Goal: Task Accomplishment & Management: Manage account settings

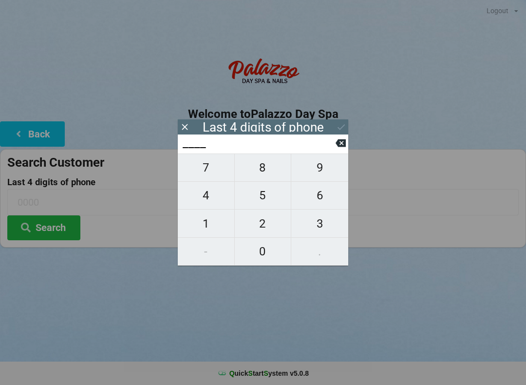
click at [264, 226] on span "2" at bounding box center [263, 223] width 57 height 20
type input "2___"
click at [259, 223] on span "2" at bounding box center [263, 223] width 57 height 20
type input "22__"
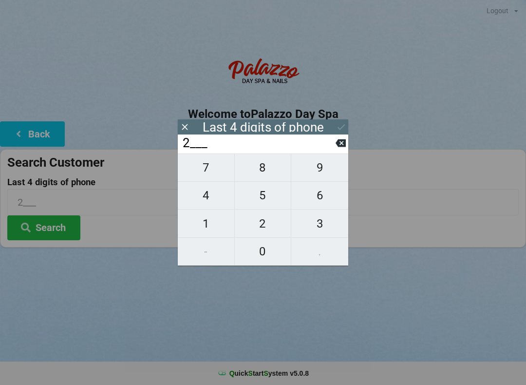
type input "22__"
click at [313, 225] on span "3" at bounding box center [319, 223] width 57 height 20
type input "223_"
click at [311, 227] on span "3" at bounding box center [319, 223] width 57 height 20
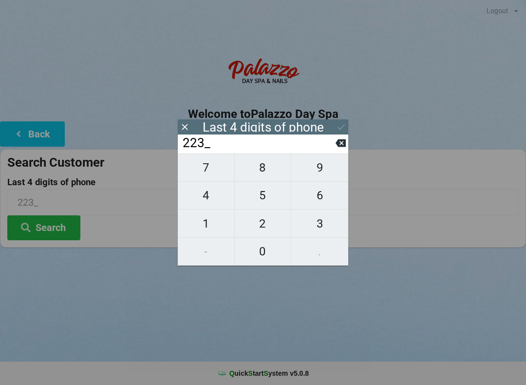
type input "2233"
click at [337, 129] on icon at bounding box center [341, 127] width 10 height 10
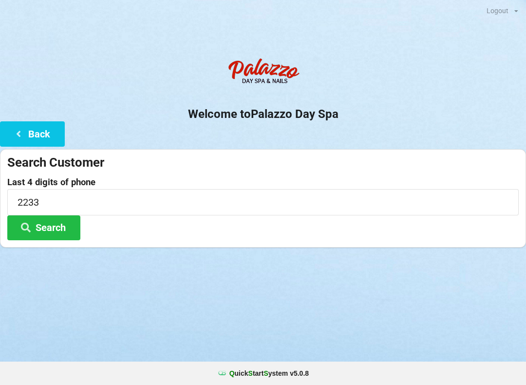
click at [57, 222] on button "Search" at bounding box center [43, 227] width 73 height 25
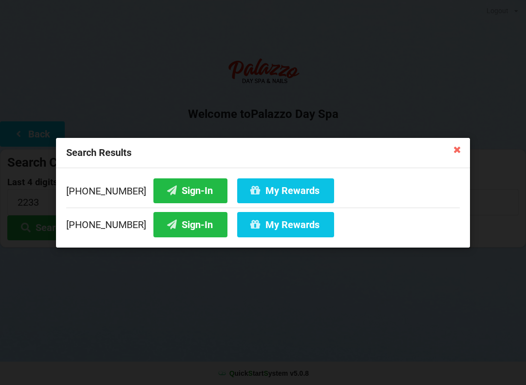
click at [178, 199] on button "Sign-In" at bounding box center [190, 190] width 74 height 25
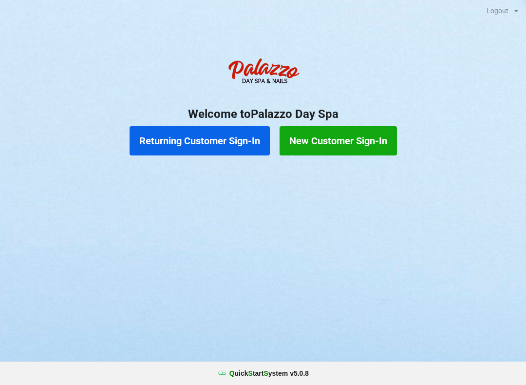
click at [216, 152] on button "Returning Customer Sign-In" at bounding box center [200, 140] width 140 height 29
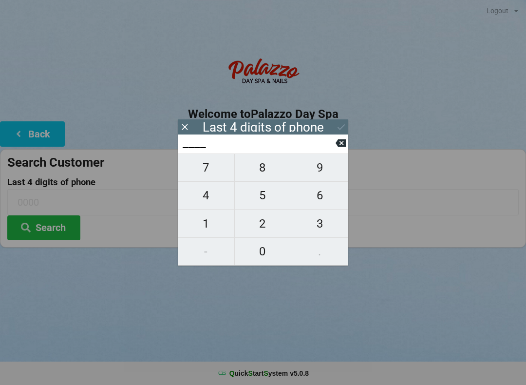
click at [263, 197] on span "5" at bounding box center [263, 195] width 57 height 20
type input "5___"
click at [216, 171] on span "7" at bounding box center [206, 167] width 57 height 20
type input "57__"
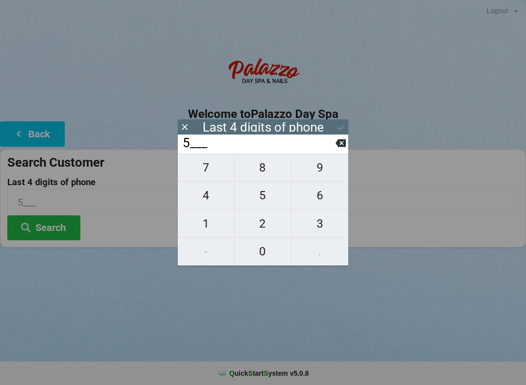
type input "57__"
click at [205, 172] on span "7" at bounding box center [206, 167] width 57 height 20
type input "577_"
click at [322, 174] on span "9" at bounding box center [319, 167] width 57 height 20
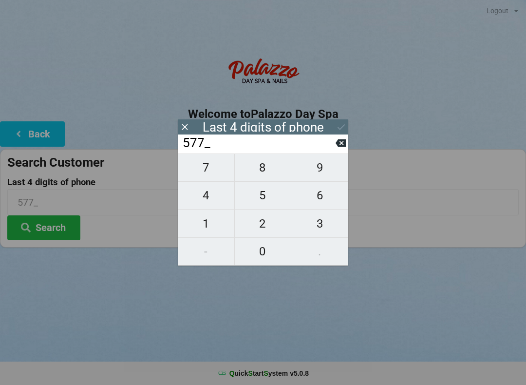
type input "5779"
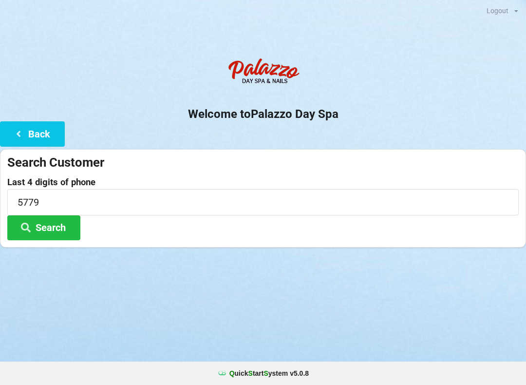
click at [54, 230] on button "Search" at bounding box center [43, 227] width 73 height 25
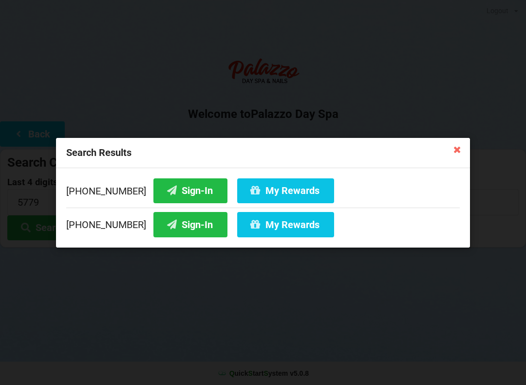
click at [178, 190] on button "Sign-In" at bounding box center [190, 190] width 74 height 25
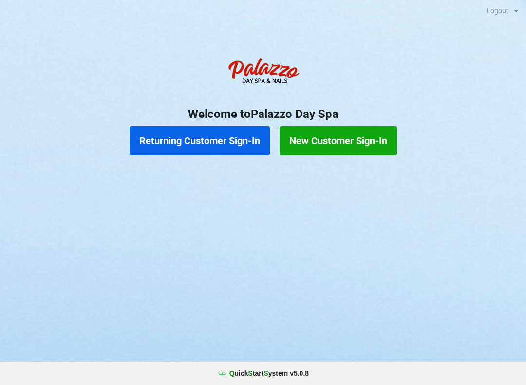
click at [218, 137] on button "Returning Customer Sign-In" at bounding box center [200, 140] width 140 height 29
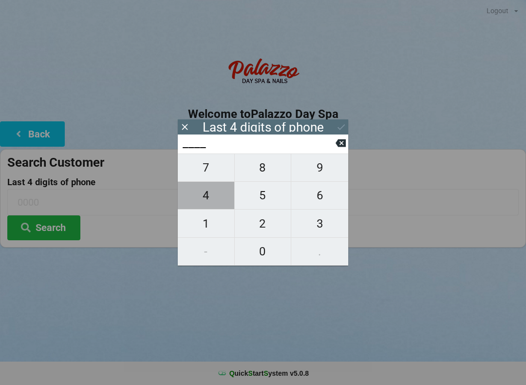
click at [214, 198] on span "4" at bounding box center [206, 195] width 57 height 20
type input "4___"
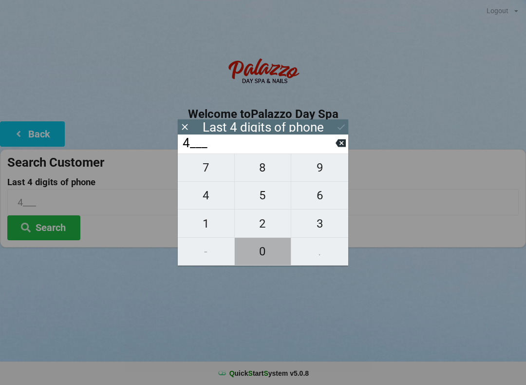
click at [266, 250] on span "0" at bounding box center [263, 251] width 57 height 20
type input "40__"
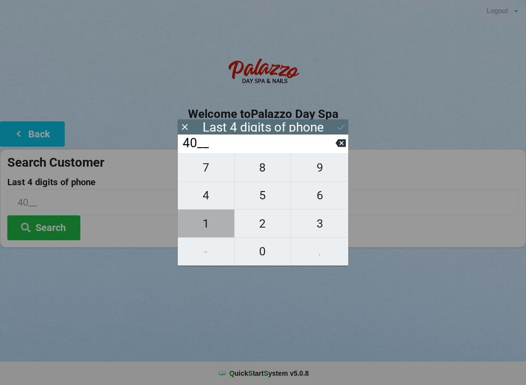
click at [207, 228] on span "1" at bounding box center [206, 223] width 57 height 20
type input "401_"
click at [263, 227] on span "2" at bounding box center [263, 223] width 57 height 20
type input "4012"
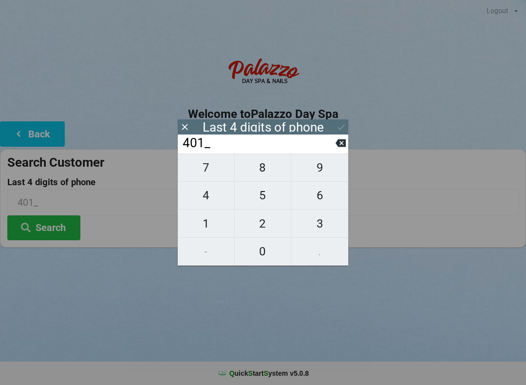
type input "4012"
click at [262, 171] on div "7 8 9 4 5 6 1 2 3 - 0 ." at bounding box center [263, 209] width 171 height 112
click at [325, 198] on div "7 8 9 4 5 6 1 2 3 - 0 ." at bounding box center [263, 209] width 171 height 112
click at [342, 147] on icon at bounding box center [341, 143] width 10 height 8
type input "401_"
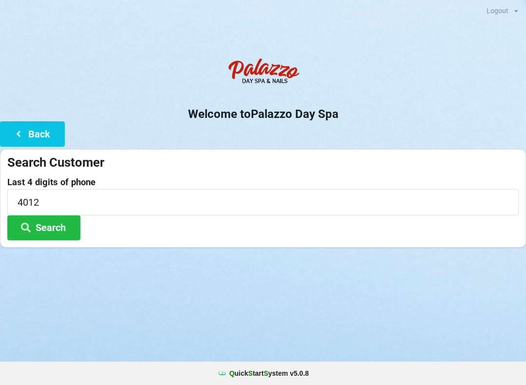
click at [351, 151] on div "Search Customer Last 4 digits of phone 4012 Search" at bounding box center [263, 198] width 526 height 98
click at [51, 216] on button "Search" at bounding box center [43, 227] width 73 height 25
click at [451, 39] on div "Sign-In" at bounding box center [263, 36] width 526 height 19
click at [41, 10] on div "Logout Logout" at bounding box center [263, 10] width 526 height 20
click at [276, 370] on b "Q uick S tart S ystem v 5.0.8" at bounding box center [268, 373] width 79 height 10
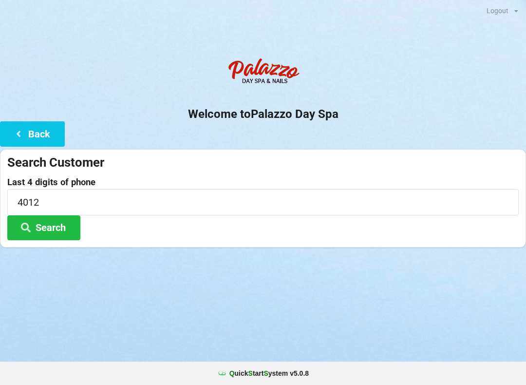
click at [296, 376] on b "Q uick S tart S ystem v 5.0.8" at bounding box center [268, 373] width 79 height 10
click at [54, 200] on input "4012" at bounding box center [263, 202] width 512 height 26
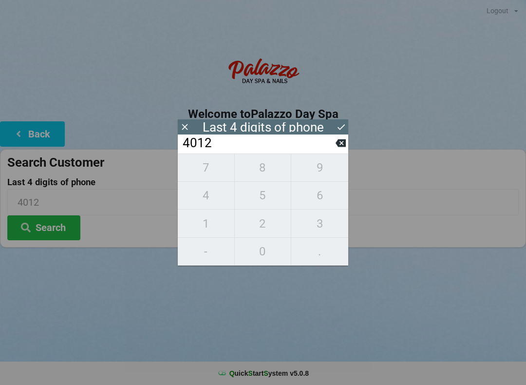
click at [341, 147] on icon at bounding box center [341, 143] width 10 height 8
click at [338, 150] on button at bounding box center [341, 142] width 10 height 13
type input "40__"
click at [334, 151] on input "40__" at bounding box center [259, 143] width 154 height 16
click at [344, 160] on button "9" at bounding box center [319, 167] width 57 height 28
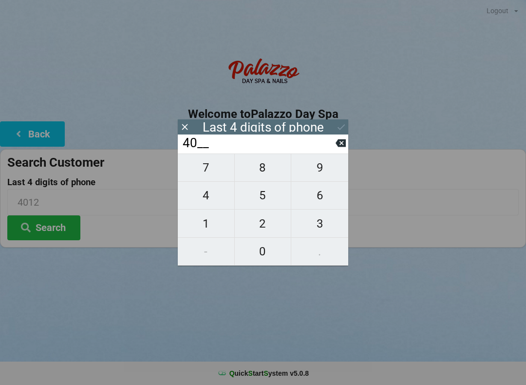
type input "409_"
click at [340, 147] on icon at bounding box center [341, 143] width 10 height 8
click at [341, 150] on button at bounding box center [341, 142] width 10 height 13
click at [339, 150] on button at bounding box center [341, 142] width 10 height 13
type input "____"
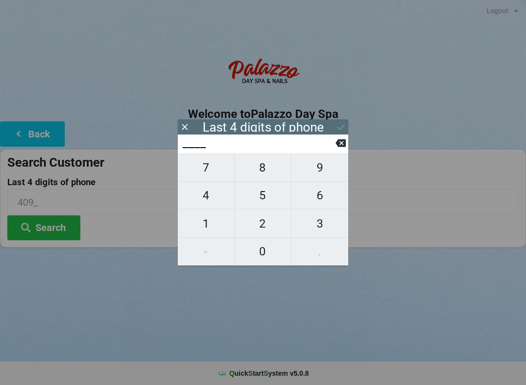
click at [265, 252] on span "0" at bounding box center [263, 251] width 57 height 20
type input "0___"
click at [318, 176] on span "9" at bounding box center [319, 167] width 57 height 20
type input "09__"
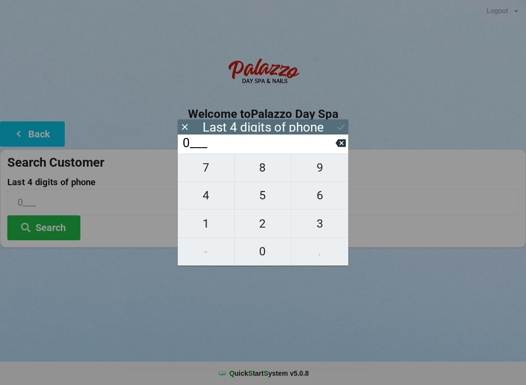
type input "09__"
click at [323, 173] on span "9" at bounding box center [319, 167] width 57 height 20
type input "099_"
click at [336, 150] on button at bounding box center [341, 142] width 10 height 13
click at [338, 150] on button at bounding box center [341, 142] width 10 height 13
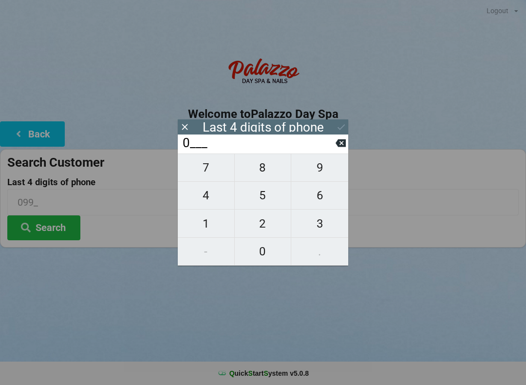
click at [337, 150] on button at bounding box center [341, 142] width 10 height 13
type input "____"
click at [335, 151] on input "____" at bounding box center [259, 143] width 154 height 16
click at [270, 171] on span "8" at bounding box center [263, 167] width 57 height 20
type input "8___"
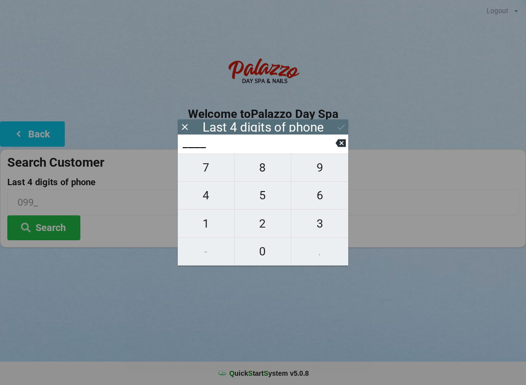
type input "8___"
click at [268, 258] on span "0" at bounding box center [263, 251] width 57 height 20
type input "80__"
click at [329, 171] on span "9" at bounding box center [319, 167] width 57 height 20
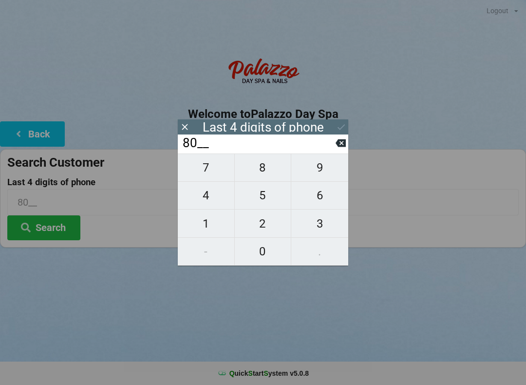
type input "809_"
click at [328, 176] on span "9" at bounding box center [319, 167] width 57 height 20
type input "8099"
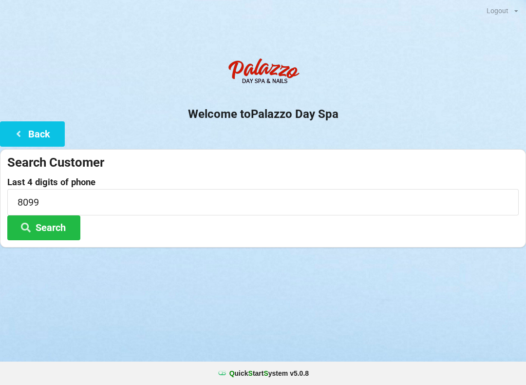
click at [52, 234] on button "Search" at bounding box center [43, 227] width 73 height 25
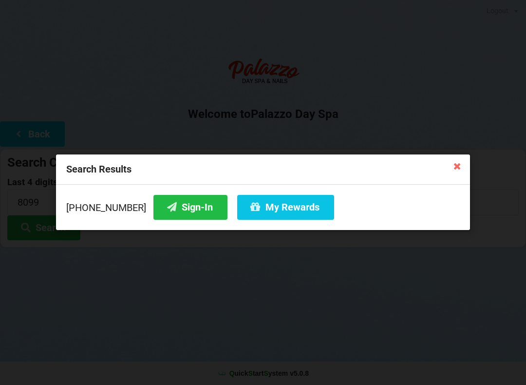
click at [180, 204] on button "Sign-In" at bounding box center [190, 207] width 74 height 25
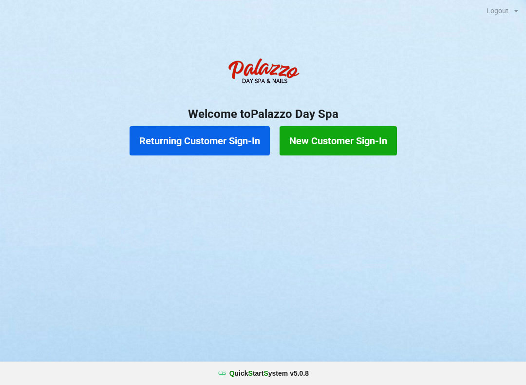
click at [210, 134] on button "Returning Customer Sign-In" at bounding box center [200, 140] width 140 height 29
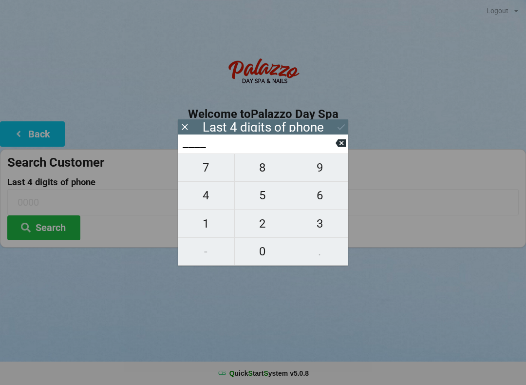
click at [268, 202] on span "5" at bounding box center [263, 195] width 57 height 20
type input "5___"
click at [203, 173] on span "7" at bounding box center [206, 167] width 57 height 20
type input "57__"
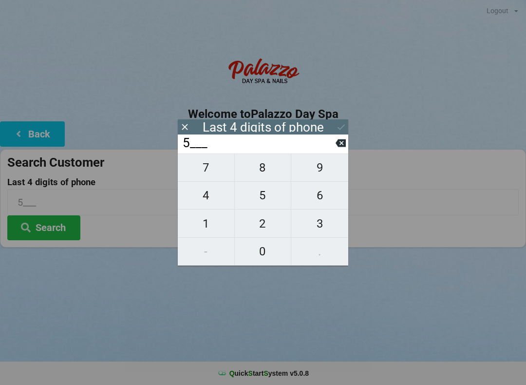
type input "57__"
click at [207, 170] on span "7" at bounding box center [206, 167] width 57 height 20
type input "577_"
click at [324, 174] on span "9" at bounding box center [319, 167] width 57 height 20
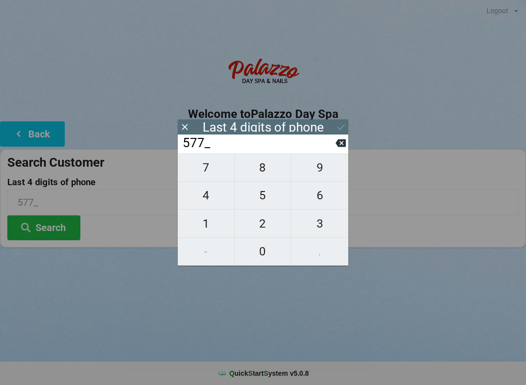
type input "5779"
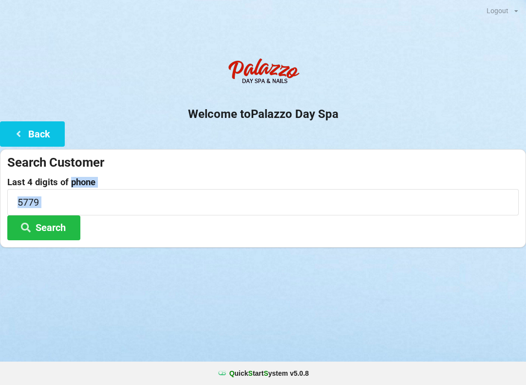
click at [509, 252] on div at bounding box center [263, 259] width 526 height 24
click at [54, 231] on button "Search" at bounding box center [43, 227] width 73 height 25
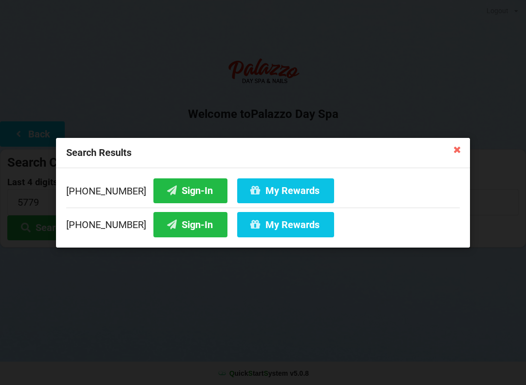
click at [183, 190] on button "Sign-In" at bounding box center [190, 190] width 74 height 25
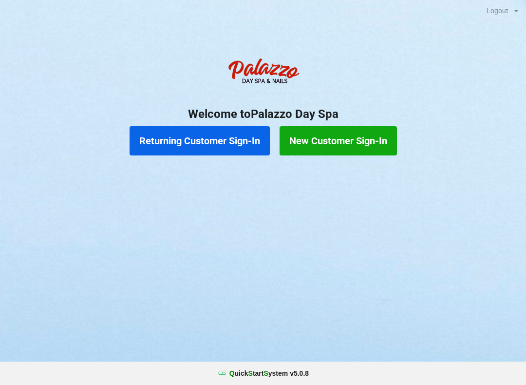
click at [225, 145] on button "Returning Customer Sign-In" at bounding box center [200, 140] width 140 height 29
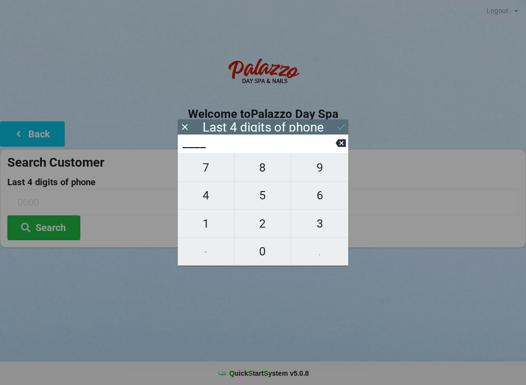
click at [218, 175] on span "7" at bounding box center [206, 167] width 57 height 20
type input "7___"
click at [263, 228] on span "2" at bounding box center [263, 223] width 57 height 20
type input "72__"
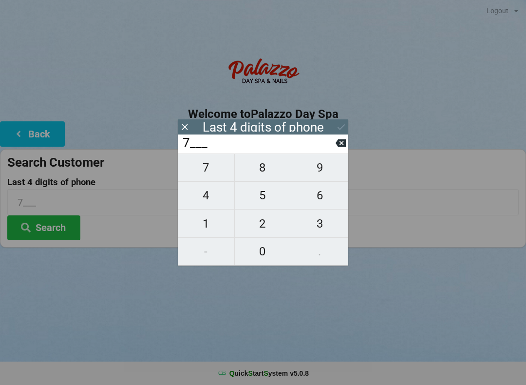
type input "72__"
click at [321, 171] on span "9" at bounding box center [319, 167] width 57 height 20
type input "729_"
click at [211, 224] on span "1" at bounding box center [206, 223] width 57 height 20
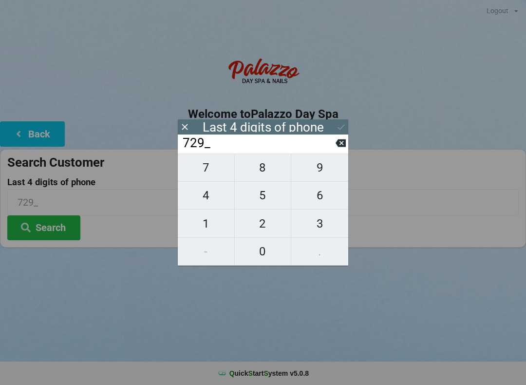
type input "7291"
click at [339, 124] on icon at bounding box center [341, 127] width 10 height 10
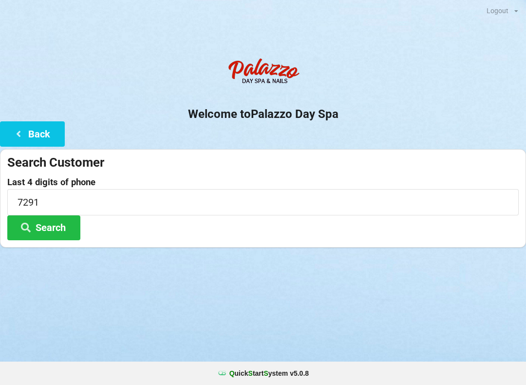
click at [63, 225] on button "Search" at bounding box center [43, 227] width 73 height 25
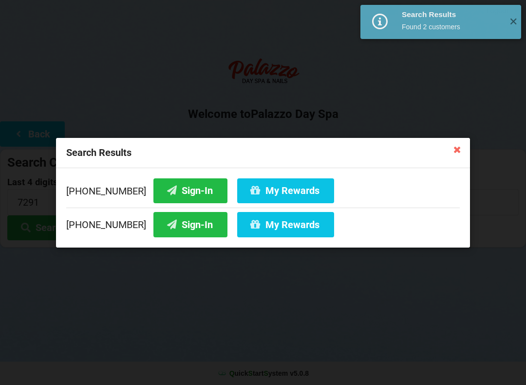
click at [182, 186] on button "Sign-In" at bounding box center [190, 190] width 74 height 25
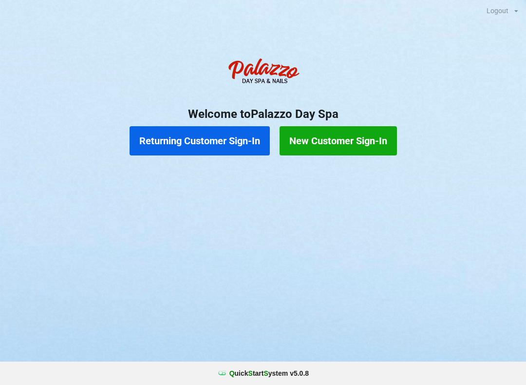
click at [227, 138] on button "Returning Customer Sign-In" at bounding box center [200, 140] width 140 height 29
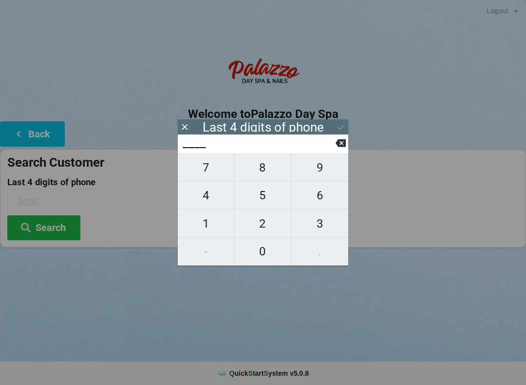
click at [209, 199] on span "4" at bounding box center [206, 195] width 57 height 20
type input "4___"
click at [263, 264] on button "0" at bounding box center [263, 252] width 57 height 28
type input "40__"
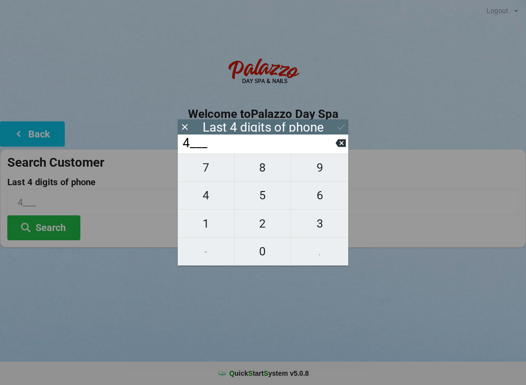
type input "40__"
click at [203, 233] on span "1" at bounding box center [206, 223] width 57 height 20
type input "401_"
click at [337, 148] on icon at bounding box center [341, 143] width 10 height 10
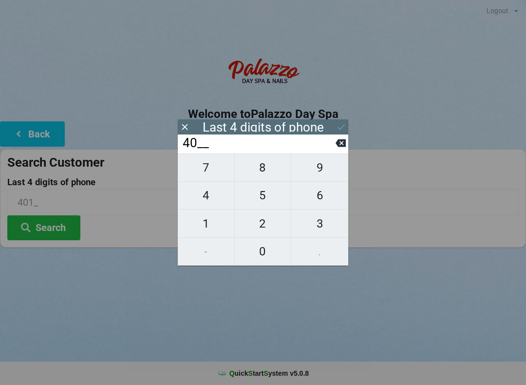
click at [207, 173] on span "7" at bounding box center [206, 167] width 57 height 20
type input "407_"
click at [204, 203] on span "4" at bounding box center [206, 195] width 57 height 20
type input "4074"
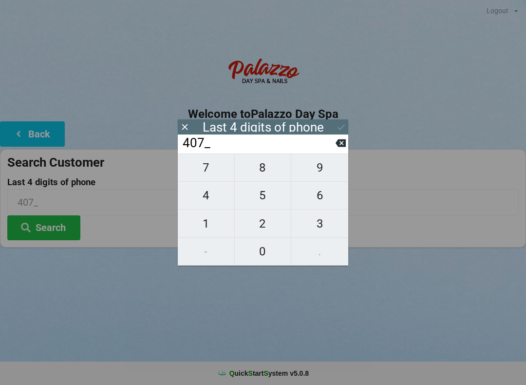
type input "4074"
click at [338, 147] on icon at bounding box center [341, 143] width 10 height 8
click at [207, 172] on span "7" at bounding box center [206, 167] width 57 height 20
type input "4077"
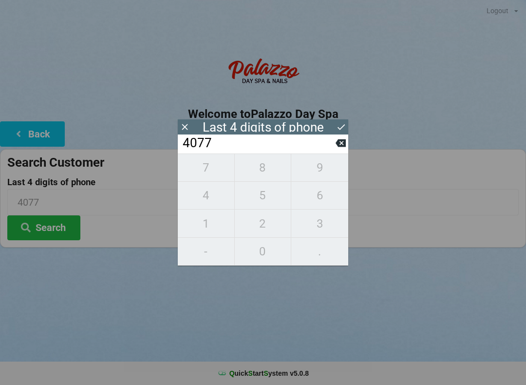
click at [205, 201] on div "7 8 9 4 5 6 1 2 3 - 0 ." at bounding box center [263, 209] width 171 height 112
click at [205, 200] on div "7 8 9 4 5 6 1 2 3 - 0 ." at bounding box center [263, 209] width 171 height 112
click at [342, 147] on icon at bounding box center [341, 143] width 10 height 8
click at [338, 148] on icon at bounding box center [341, 143] width 10 height 10
click at [338, 150] on button at bounding box center [341, 142] width 10 height 13
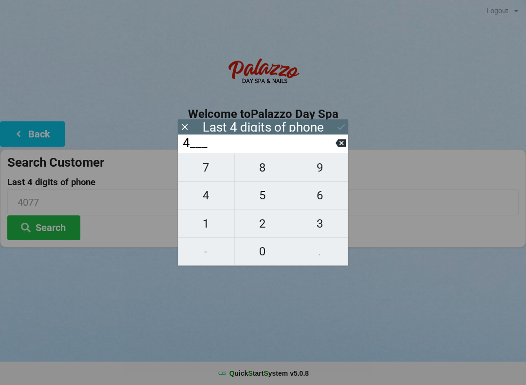
click at [334, 151] on input "4___" at bounding box center [259, 143] width 154 height 16
click at [339, 148] on icon at bounding box center [341, 143] width 10 height 10
click at [259, 229] on span "2" at bounding box center [263, 223] width 57 height 20
type input "2___"
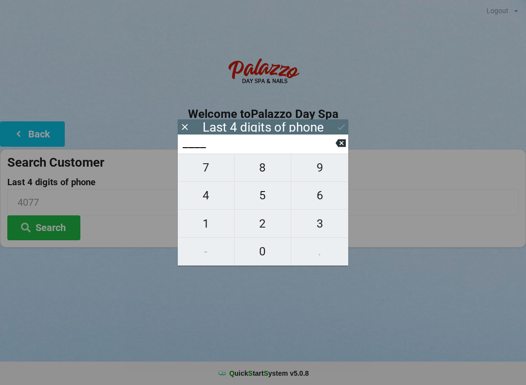
type input "2___"
click at [202, 201] on span "4" at bounding box center [206, 195] width 57 height 20
type input "24__"
click at [205, 172] on span "7" at bounding box center [206, 167] width 57 height 20
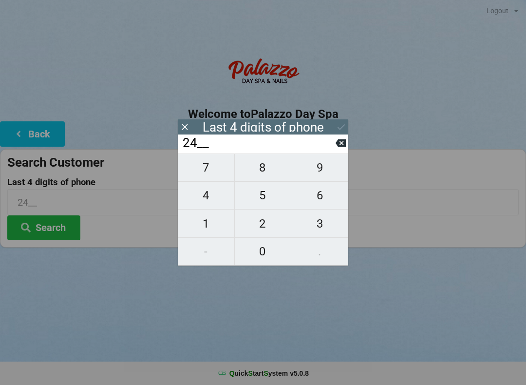
type input "247_"
click at [210, 172] on span "7" at bounding box center [206, 167] width 57 height 20
type input "2477"
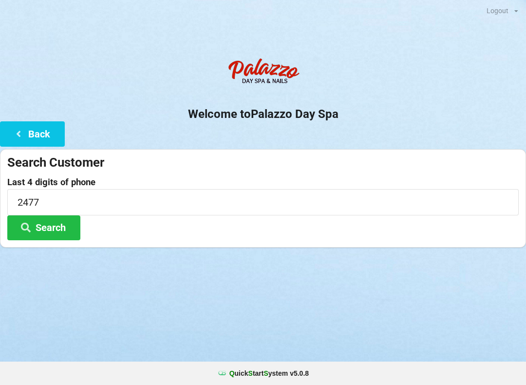
click at [446, 213] on input "2477" at bounding box center [263, 202] width 512 height 26
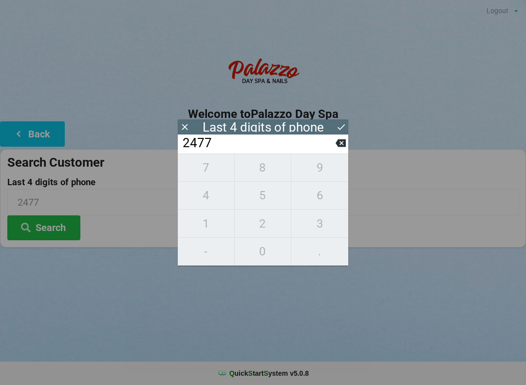
click at [406, 214] on input "2477" at bounding box center [263, 202] width 512 height 26
click at [183, 130] on icon at bounding box center [185, 127] width 6 height 6
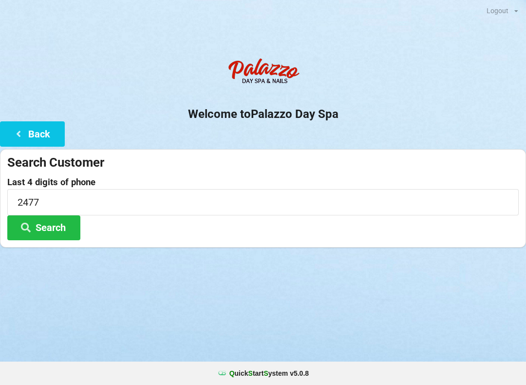
click at [56, 231] on button "Search" at bounding box center [43, 227] width 73 height 25
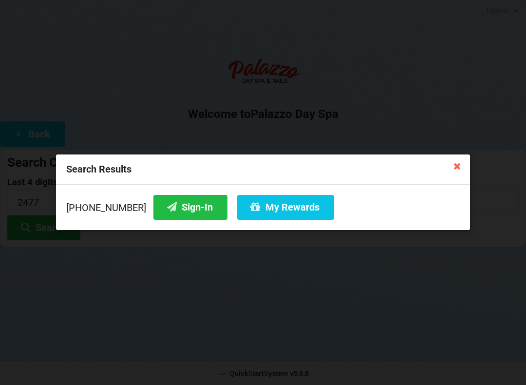
click at [288, 215] on button "My Rewards" at bounding box center [285, 207] width 97 height 25
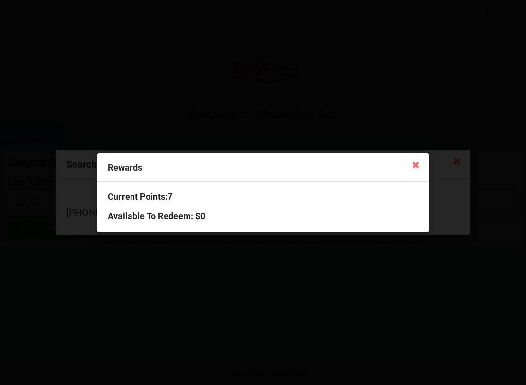
click at [409, 170] on icon at bounding box center [416, 164] width 16 height 16
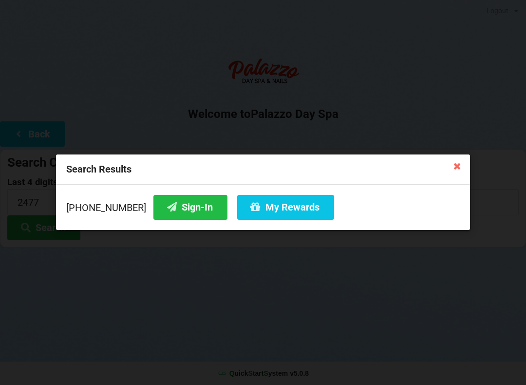
click at [450, 173] on icon at bounding box center [458, 166] width 16 height 16
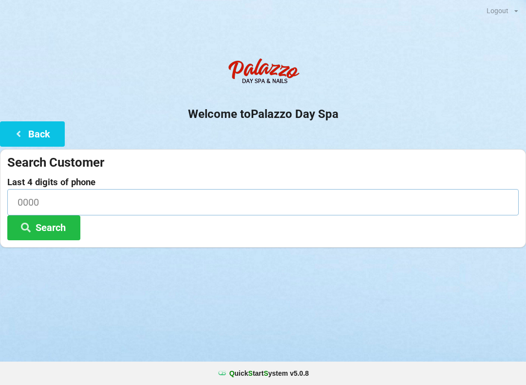
click at [44, 195] on input at bounding box center [263, 202] width 512 height 26
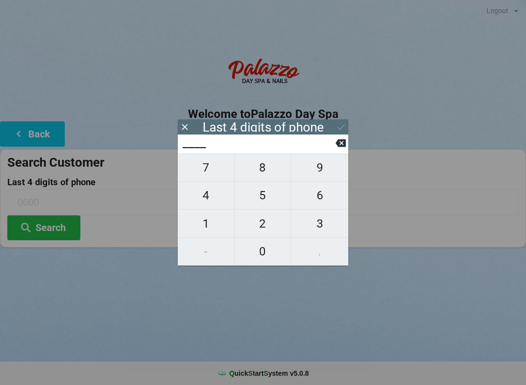
click at [211, 221] on span "1" at bounding box center [206, 223] width 57 height 20
type input "1___"
click at [313, 225] on span "3" at bounding box center [319, 223] width 57 height 20
type input "13__"
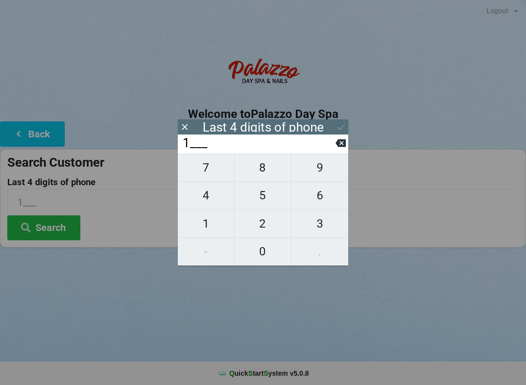
type input "13__"
click at [265, 169] on span "8" at bounding box center [263, 167] width 57 height 20
type input "138_"
click at [265, 221] on span "2" at bounding box center [263, 223] width 57 height 20
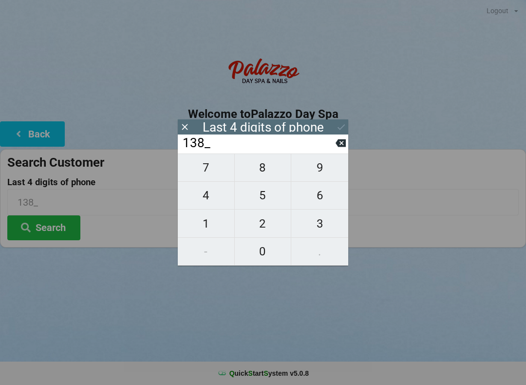
type input "1382"
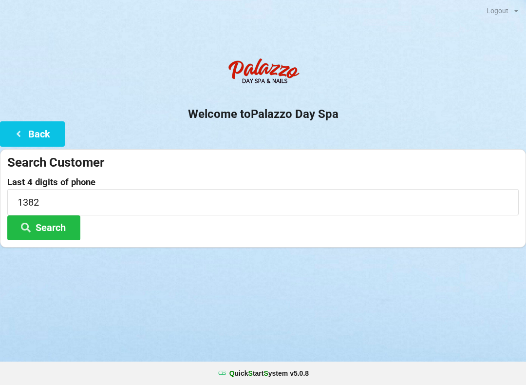
click at [36, 237] on button "Search" at bounding box center [43, 227] width 73 height 25
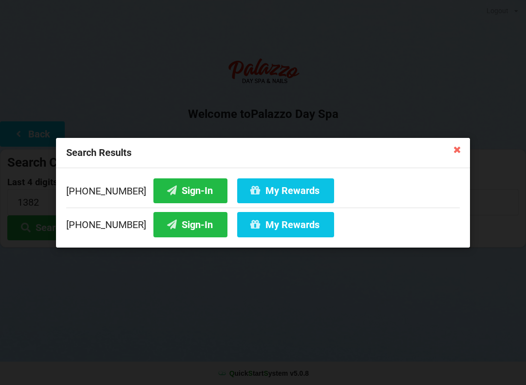
click at [257, 227] on button "My Rewards" at bounding box center [285, 224] width 97 height 25
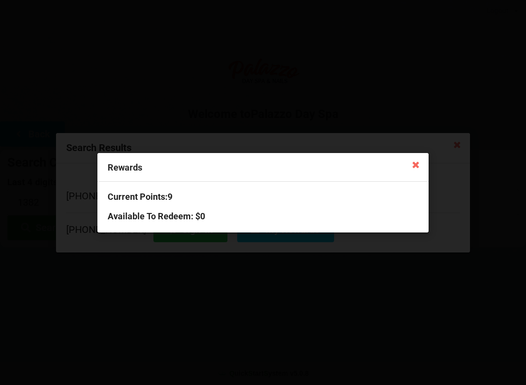
click at [236, 300] on div "Rewards Current Points: 9 Available To Redeem : $0" at bounding box center [263, 192] width 526 height 385
click at [423, 165] on icon at bounding box center [416, 164] width 16 height 16
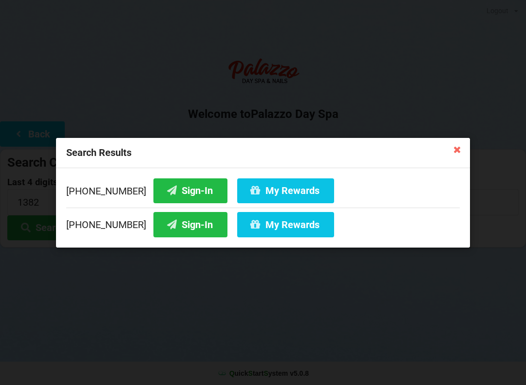
click at [453, 144] on icon at bounding box center [458, 149] width 16 height 16
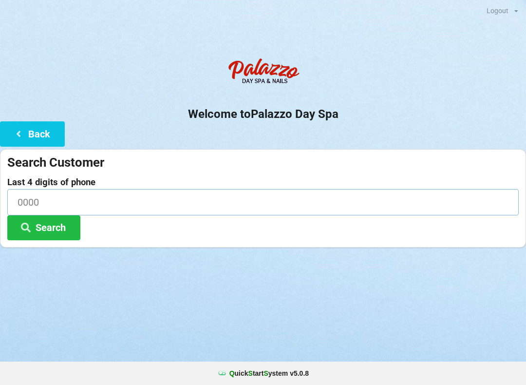
click at [64, 201] on input at bounding box center [263, 202] width 512 height 26
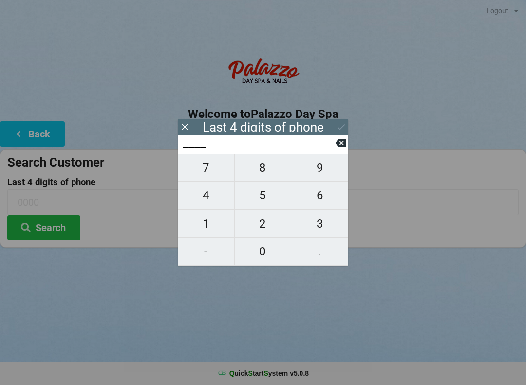
click at [316, 172] on span "9" at bounding box center [319, 167] width 57 height 20
type input "9___"
click at [202, 170] on span "7" at bounding box center [206, 167] width 57 height 20
type input "97__"
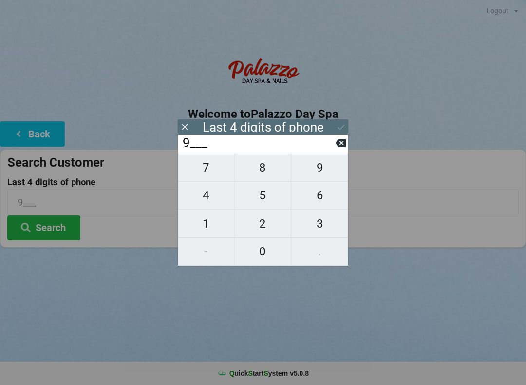
type input "97__"
click at [264, 167] on span "8" at bounding box center [263, 167] width 57 height 20
type input "978_"
click at [262, 223] on span "2" at bounding box center [263, 223] width 57 height 20
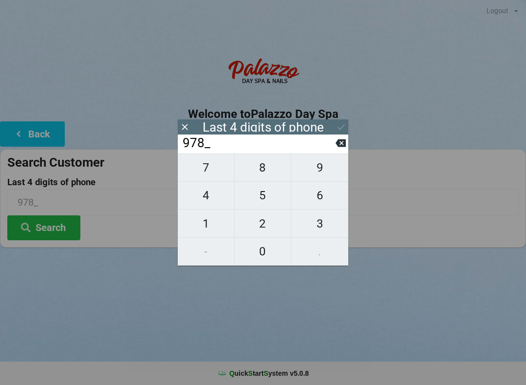
type input "9782"
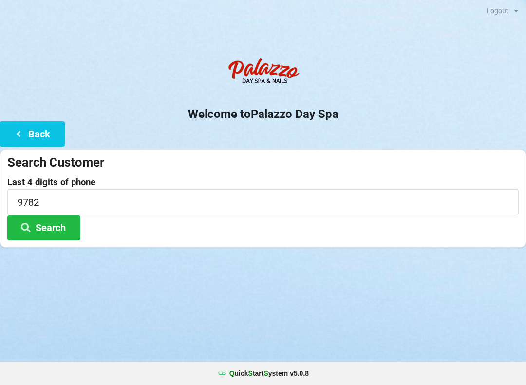
click at [413, 300] on div "Logout Logout Sign-In Welcome to Palazzo Day Spa Back Search Customer Last 4 di…" at bounding box center [263, 192] width 526 height 385
click at [55, 226] on button "Search" at bounding box center [43, 227] width 73 height 25
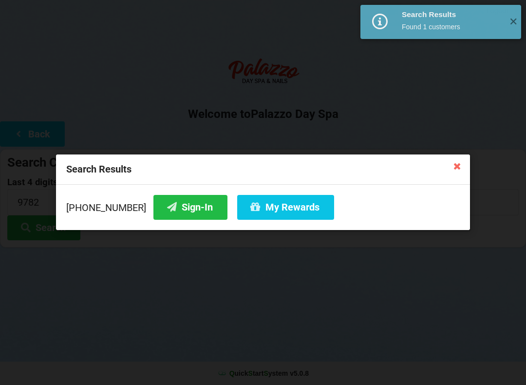
click at [178, 205] on button "Sign-In" at bounding box center [190, 207] width 74 height 25
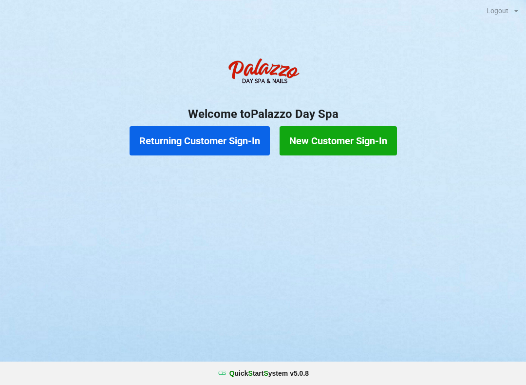
click at [344, 147] on button "New Customer Sign-In" at bounding box center [338, 140] width 117 height 29
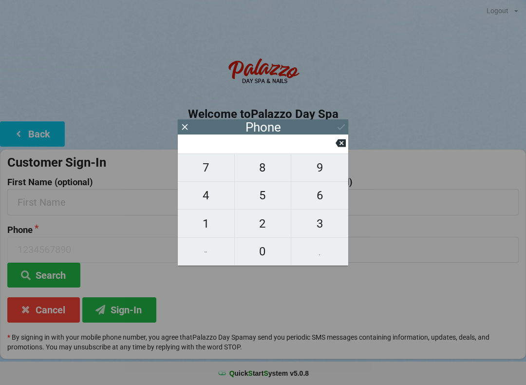
click at [211, 201] on span "4" at bounding box center [206, 195] width 57 height 20
type input "4"
click at [263, 257] on span "0" at bounding box center [263, 251] width 57 height 20
type input "40"
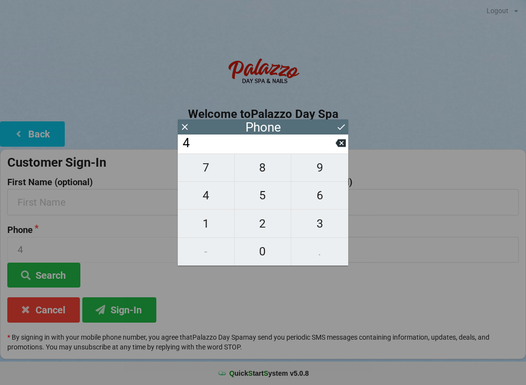
type input "40"
click at [205, 163] on span "7" at bounding box center [206, 167] width 57 height 20
type input "407"
click at [257, 190] on span "5" at bounding box center [263, 195] width 57 height 20
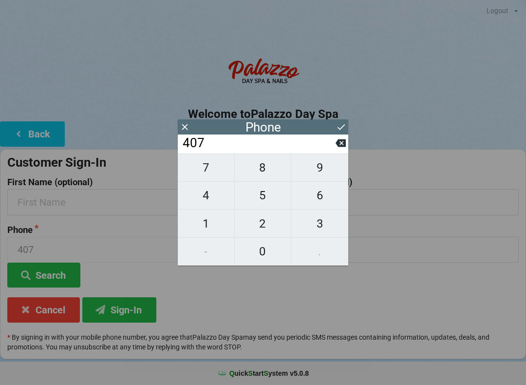
type input "4075"
click at [205, 217] on span "1" at bounding box center [206, 223] width 57 height 20
type input "40751"
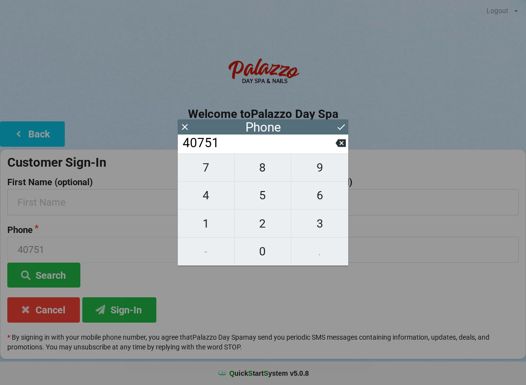
click at [318, 195] on span "6" at bounding box center [319, 195] width 57 height 20
type input "407516"
click at [319, 196] on span "6" at bounding box center [319, 195] width 57 height 20
type input "4075166"
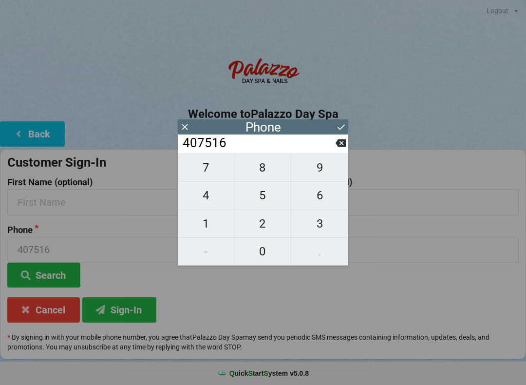
type input "4075166"
click at [312, 198] on span "6" at bounding box center [319, 195] width 57 height 20
type input "40751666"
click at [264, 218] on span "2" at bounding box center [263, 223] width 57 height 20
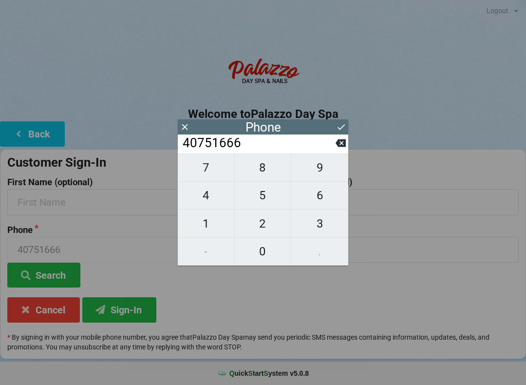
type input "407516662"
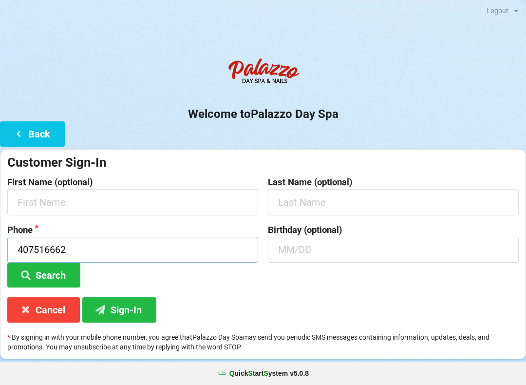
click at [94, 245] on input "407516662" at bounding box center [132, 250] width 251 height 26
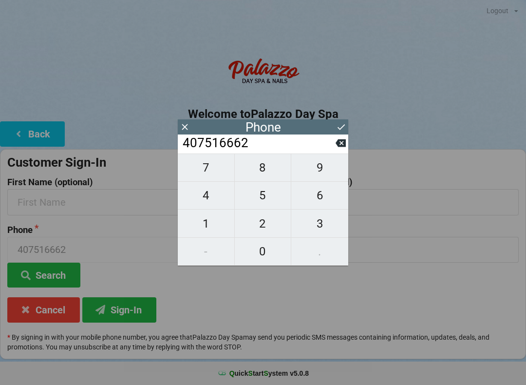
click at [267, 217] on span "2" at bounding box center [263, 223] width 57 height 20
type input "4075166622"
click at [339, 123] on icon at bounding box center [341, 127] width 10 height 10
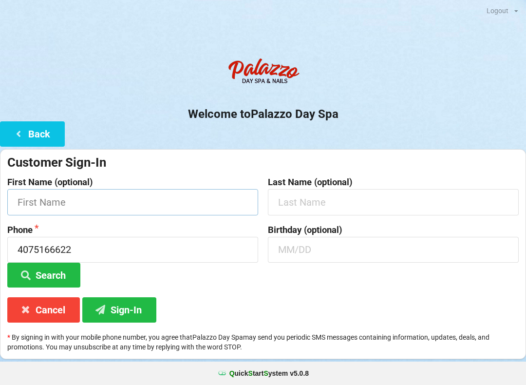
click at [145, 191] on input "text" at bounding box center [132, 202] width 251 height 26
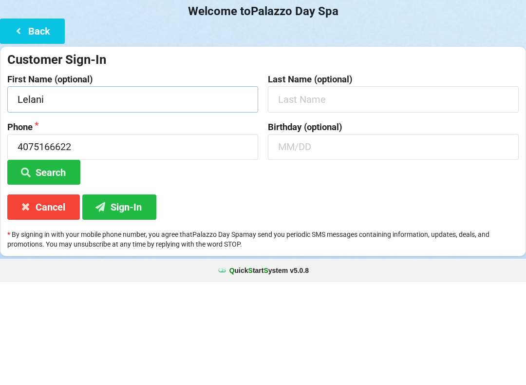
type input "Lelani"
click at [317, 189] on input "text" at bounding box center [393, 202] width 251 height 26
type input "[PERSON_NAME]"
click at [314, 237] on input "text" at bounding box center [393, 250] width 251 height 26
type input "0"
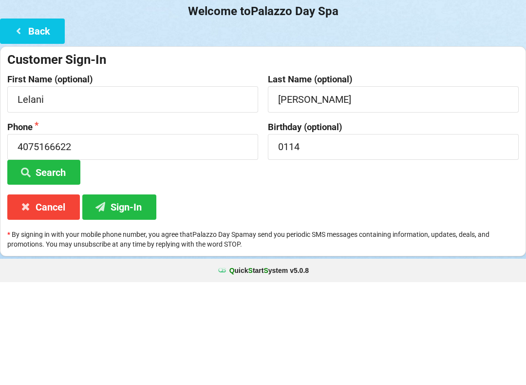
click at [377, 225] on div "Birthday (optional) 0114" at bounding box center [393, 256] width 261 height 63
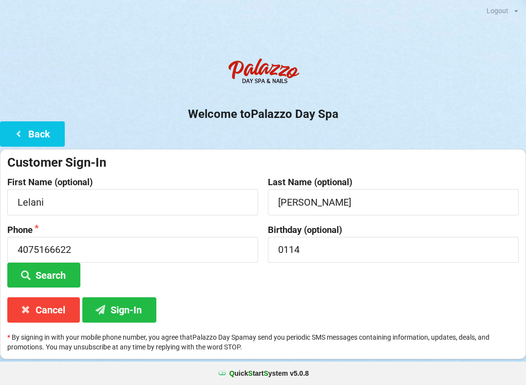
click at [50, 263] on button "Search" at bounding box center [43, 275] width 73 height 25
click at [57, 273] on button "Search" at bounding box center [43, 275] width 73 height 25
click at [129, 298] on button "Sign-In" at bounding box center [119, 309] width 74 height 25
click at [312, 246] on input "0114" at bounding box center [393, 250] width 251 height 26
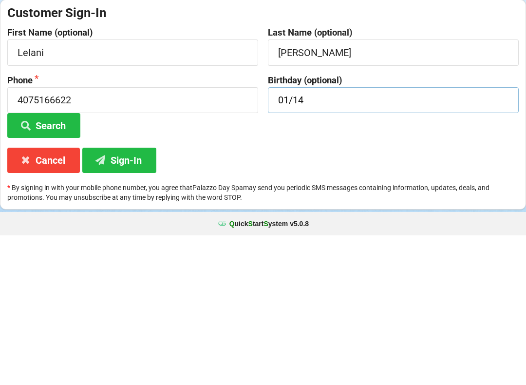
type input "01/14"
click at [426, 149] on div "Customer Sign-In First Name (optional) Lelani Last Name (optional) [PERSON_NAME…" at bounding box center [263, 254] width 526 height 210
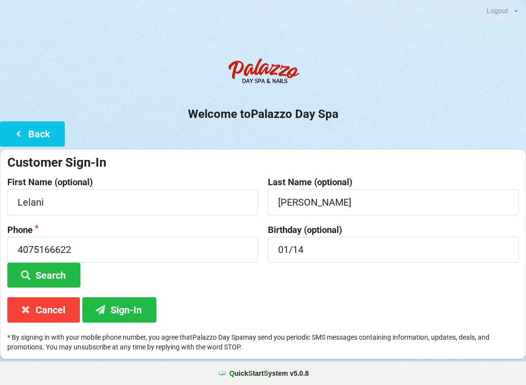
click at [137, 309] on button "Sign-In" at bounding box center [119, 309] width 74 height 25
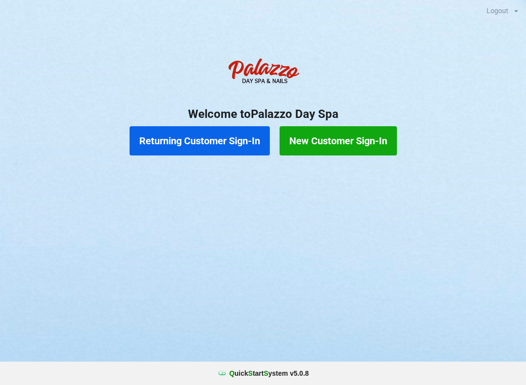
click at [184, 145] on button "Returning Customer Sign-In" at bounding box center [200, 140] width 140 height 29
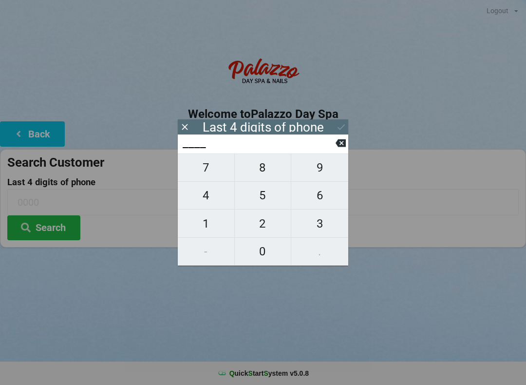
click at [187, 146] on input "____" at bounding box center [259, 143] width 154 height 16
click at [264, 253] on span "0" at bounding box center [263, 251] width 57 height 20
type input "0___"
click at [266, 172] on span "8" at bounding box center [263, 167] width 57 height 20
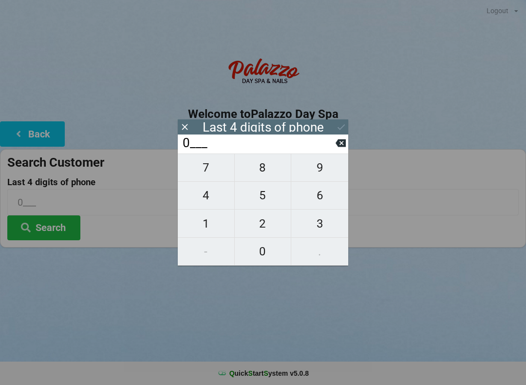
type input "08__"
click at [272, 260] on span "0" at bounding box center [263, 251] width 57 height 20
type input "080_"
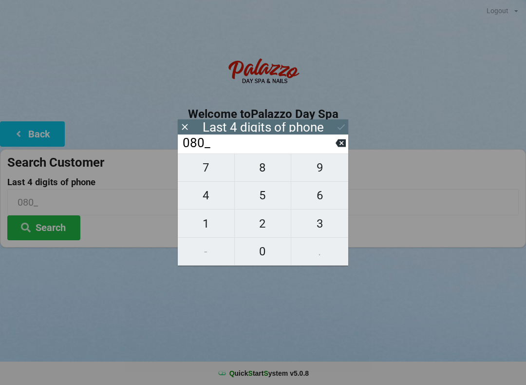
click at [266, 255] on span "0" at bounding box center [263, 251] width 57 height 20
type input "0800"
click at [148, 214] on input "0800" at bounding box center [263, 202] width 512 height 26
click at [137, 203] on input "0800" at bounding box center [263, 202] width 512 height 26
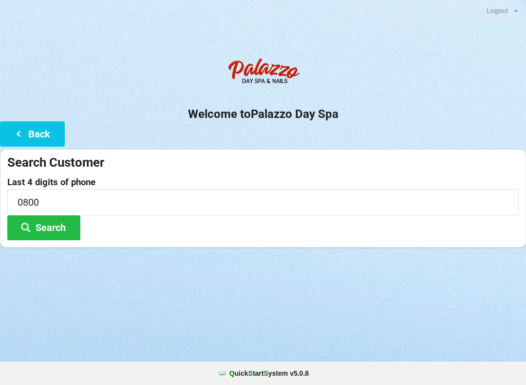
click at [413, 205] on input "0800" at bounding box center [263, 202] width 512 height 26
click at [67, 230] on button "Search" at bounding box center [43, 227] width 73 height 25
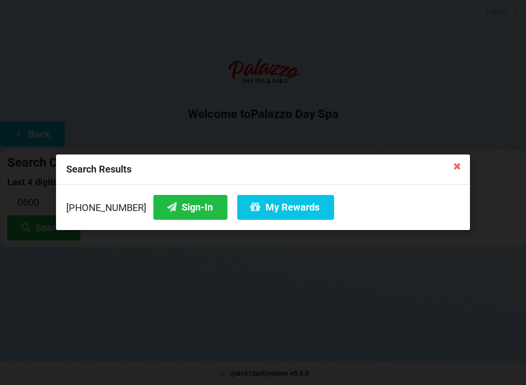
click at [168, 212] on button "Sign-In" at bounding box center [190, 207] width 74 height 25
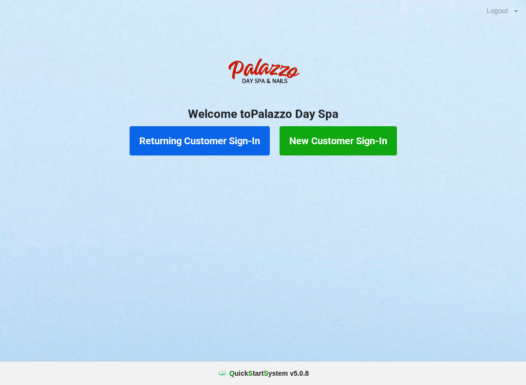
click at [229, 149] on button "Returning Customer Sign-In" at bounding box center [200, 140] width 140 height 29
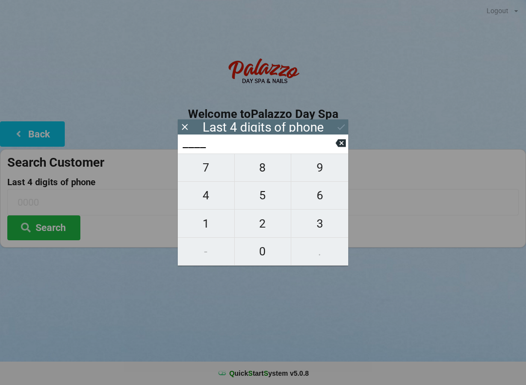
click at [263, 225] on span "2" at bounding box center [263, 223] width 57 height 20
type input "2___"
click at [262, 255] on span "0" at bounding box center [263, 251] width 57 height 20
type input "20__"
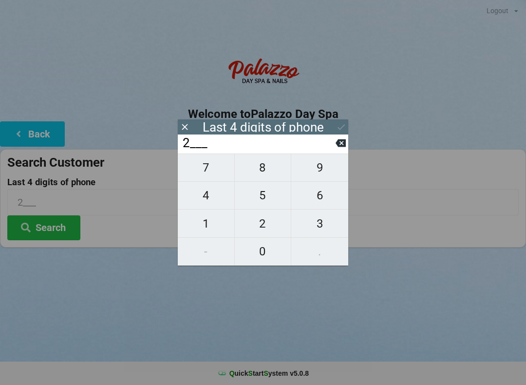
type input "20__"
click at [265, 258] on span "0" at bounding box center [263, 251] width 57 height 20
type input "200_"
click at [326, 223] on span "3" at bounding box center [319, 223] width 57 height 20
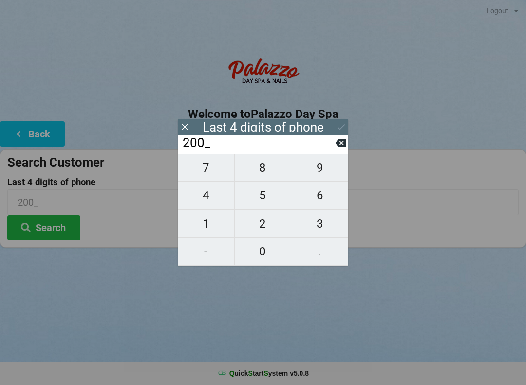
type input "2003"
click at [336, 128] on icon at bounding box center [341, 127] width 10 height 10
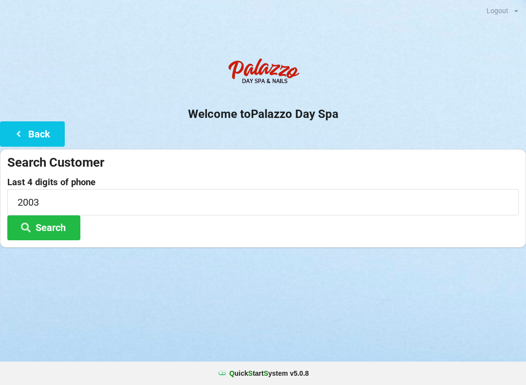
click at [65, 227] on button "Search" at bounding box center [43, 227] width 73 height 25
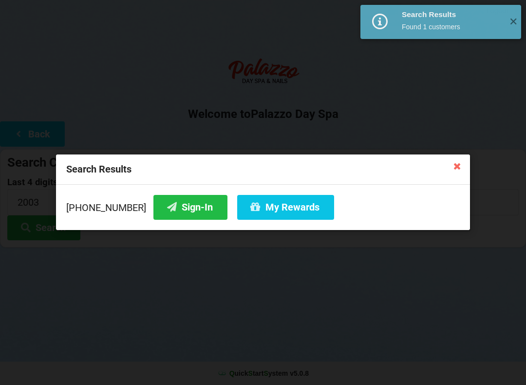
click at [174, 215] on button "Sign-In" at bounding box center [190, 207] width 74 height 25
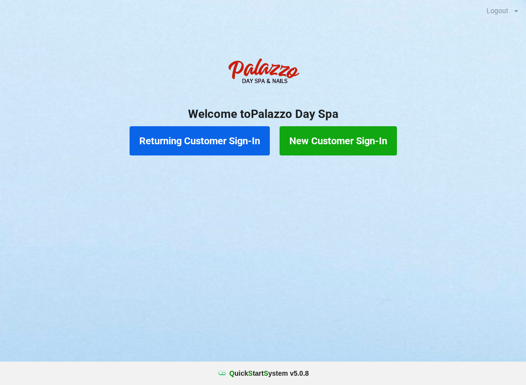
click at [216, 142] on button "Returning Customer Sign-In" at bounding box center [200, 140] width 140 height 29
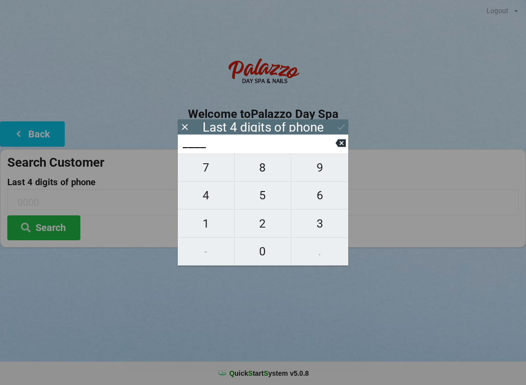
click at [314, 166] on span "9" at bounding box center [319, 167] width 57 height 20
type input "9___"
click at [272, 201] on span "5" at bounding box center [263, 195] width 57 height 20
type input "95__"
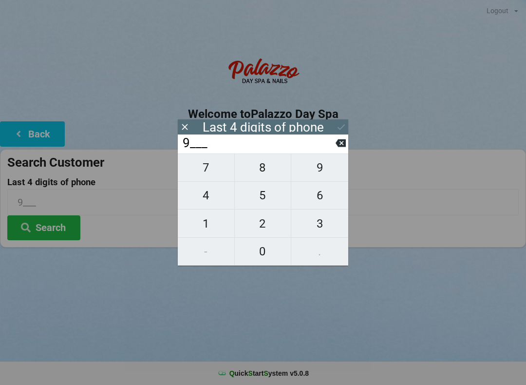
type input "95__"
click at [206, 199] on span "4" at bounding box center [206, 195] width 57 height 20
type input "954_"
click at [307, 174] on span "9" at bounding box center [319, 167] width 57 height 20
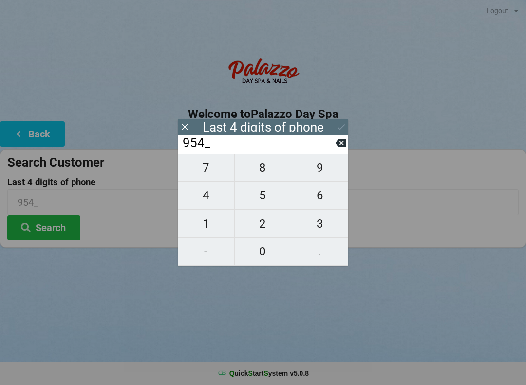
type input "9549"
click at [188, 129] on icon at bounding box center [185, 127] width 10 height 10
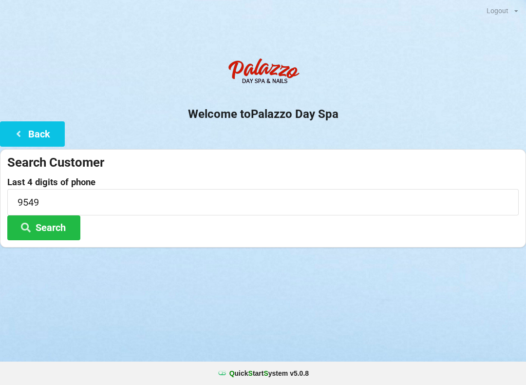
click at [48, 228] on button "Search" at bounding box center [43, 227] width 73 height 25
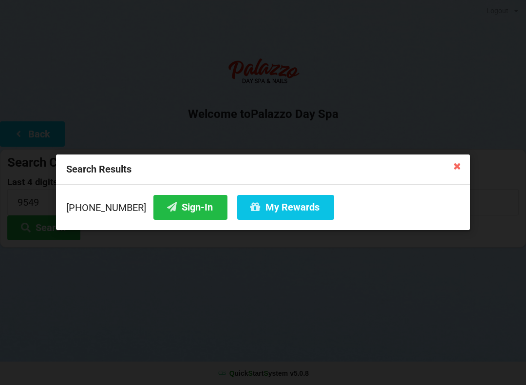
click at [451, 173] on icon at bounding box center [458, 166] width 16 height 16
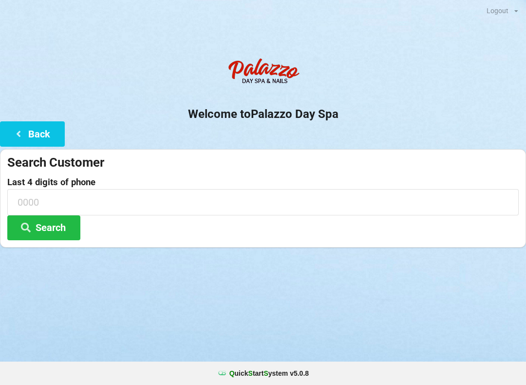
click at [30, 131] on button "Back" at bounding box center [32, 133] width 65 height 25
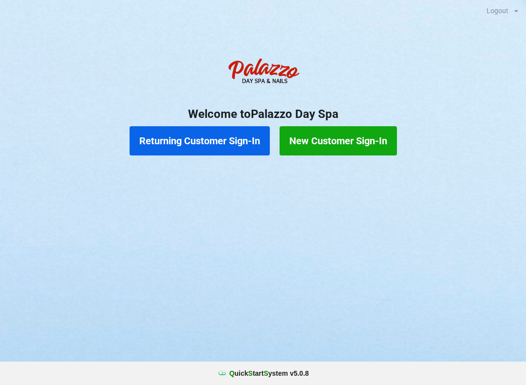
click at [310, 138] on button "New Customer Sign-In" at bounding box center [338, 140] width 117 height 29
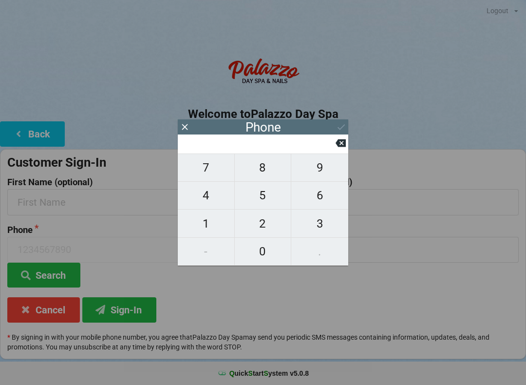
click at [210, 203] on span "4" at bounding box center [206, 195] width 57 height 20
type input "4"
click at [275, 243] on span "0" at bounding box center [263, 251] width 57 height 20
type input "40"
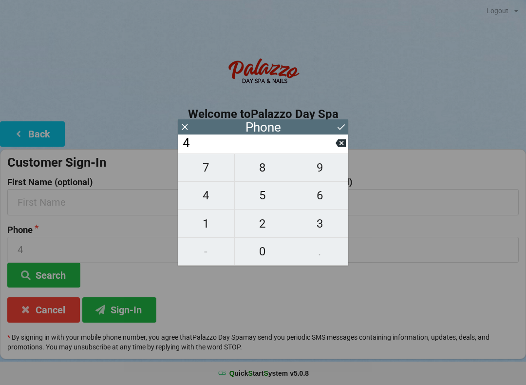
type input "40"
click at [212, 220] on span "1" at bounding box center [206, 223] width 57 height 20
type input "401"
click at [338, 147] on icon at bounding box center [341, 143] width 10 height 8
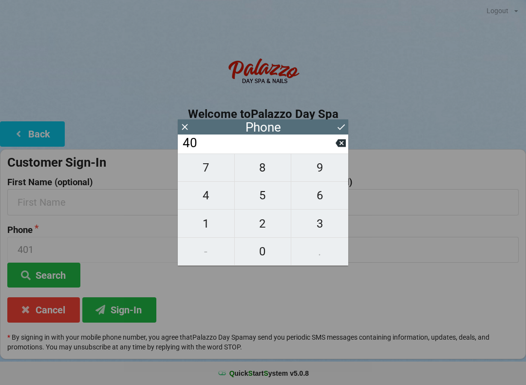
click at [204, 174] on span "7" at bounding box center [206, 167] width 57 height 20
type input "407"
click at [264, 226] on span "2" at bounding box center [263, 223] width 57 height 20
type input "4072"
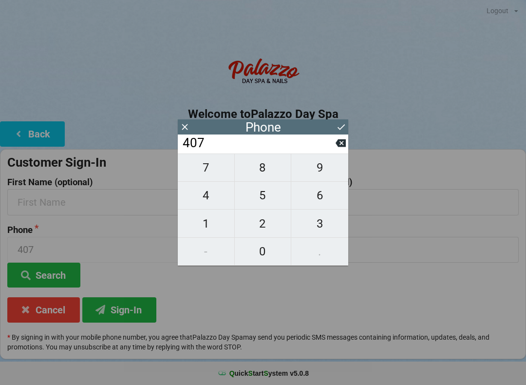
type input "4072"
click at [313, 198] on span "6" at bounding box center [319, 195] width 57 height 20
type input "40726"
click at [322, 174] on span "9" at bounding box center [319, 167] width 57 height 20
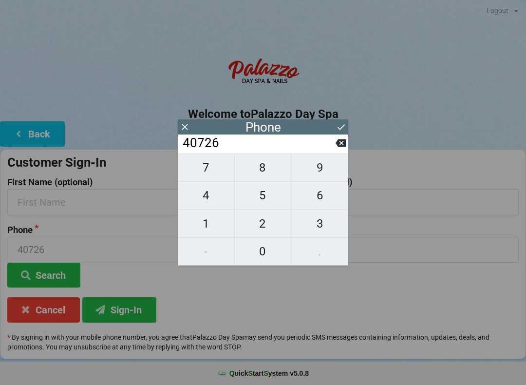
type input "407269"
click at [323, 171] on span "9" at bounding box center [319, 167] width 57 height 20
type input "4072699"
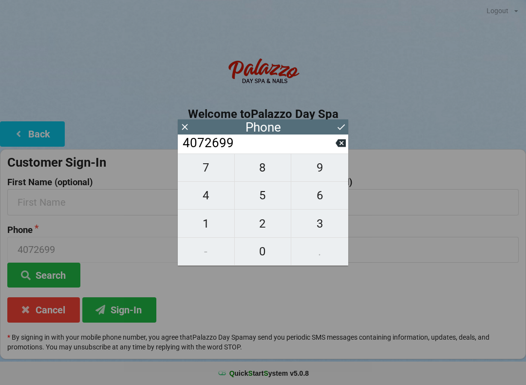
click at [264, 196] on span "5" at bounding box center [263, 195] width 57 height 20
type input "40726995"
click at [215, 194] on span "4" at bounding box center [206, 195] width 57 height 20
type input "407269954"
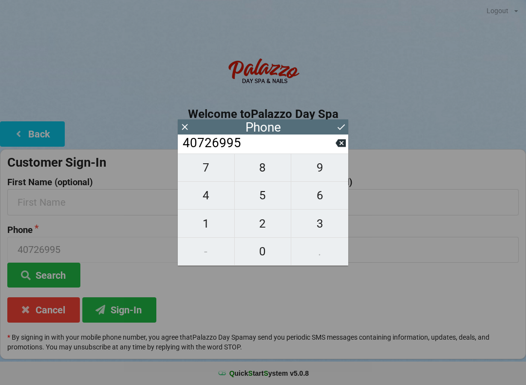
type input "407269954"
click at [306, 175] on span "9" at bounding box center [319, 167] width 57 height 20
type input "4072699549"
click at [345, 127] on icon at bounding box center [341, 127] width 10 height 10
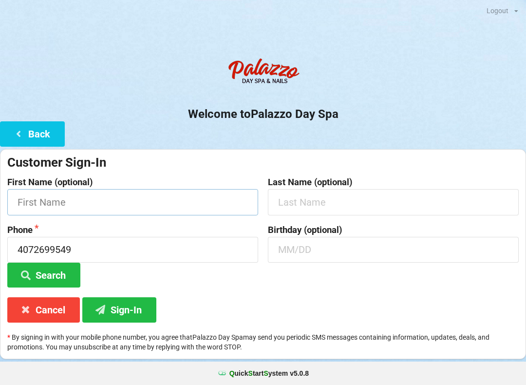
click at [161, 200] on input "text" at bounding box center [132, 202] width 251 height 26
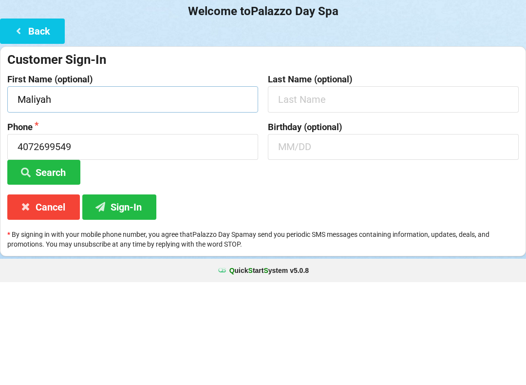
type input "Maliyah"
click at [310, 189] on input "text" at bounding box center [393, 202] width 251 height 26
type input "[PERSON_NAME]"
click at [305, 237] on input "text" at bounding box center [393, 250] width 251 height 26
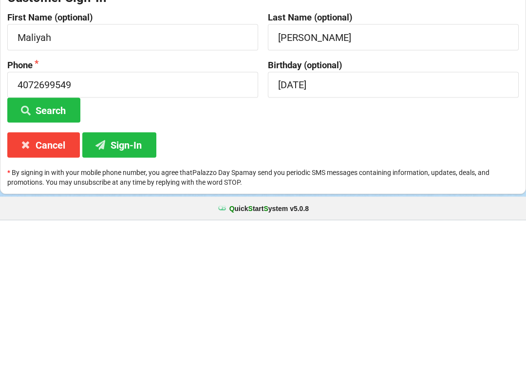
click at [122, 297] on button "Sign-In" at bounding box center [119, 309] width 74 height 25
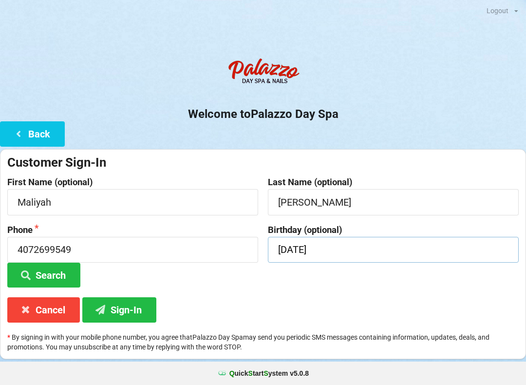
click at [361, 250] on input "[DATE]" at bounding box center [393, 250] width 251 height 26
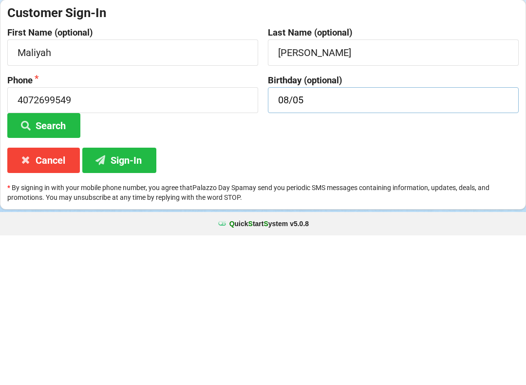
type input "08/05"
click at [365, 156] on div "Customer Sign-In First Name (optional) [PERSON_NAME] Last Name (optional) [PERS…" at bounding box center [263, 254] width 526 height 210
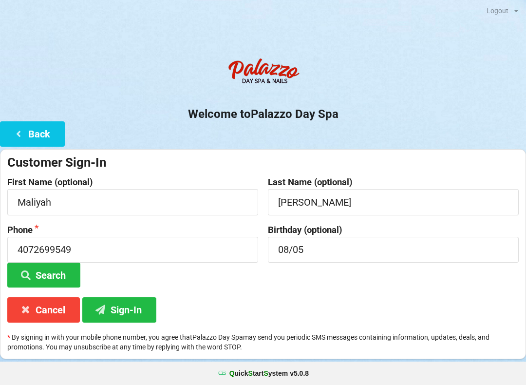
click at [47, 276] on button "Search" at bounding box center [43, 275] width 73 height 25
click at [51, 268] on button "Search" at bounding box center [43, 275] width 73 height 25
click at [110, 304] on button "Sign-In" at bounding box center [119, 309] width 74 height 25
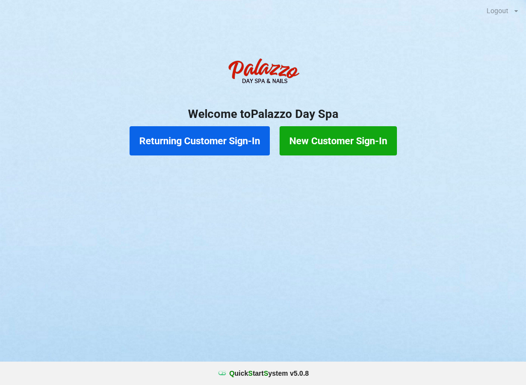
click at [170, 139] on button "Returning Customer Sign-In" at bounding box center [200, 140] width 140 height 29
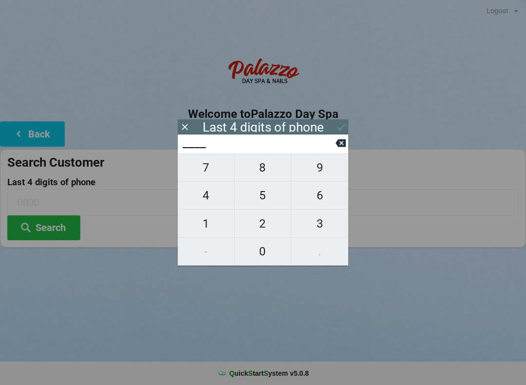
click at [272, 201] on span "5" at bounding box center [263, 195] width 57 height 20
type input "5___"
click at [267, 198] on span "5" at bounding box center [263, 195] width 57 height 20
type input "55__"
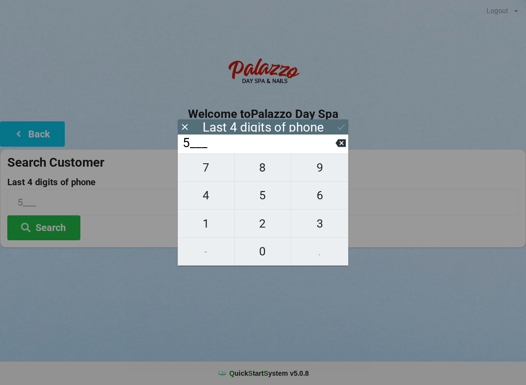
type input "55__"
click at [268, 202] on span "5" at bounding box center [263, 195] width 57 height 20
type input "555_"
click at [212, 223] on span "1" at bounding box center [206, 223] width 57 height 20
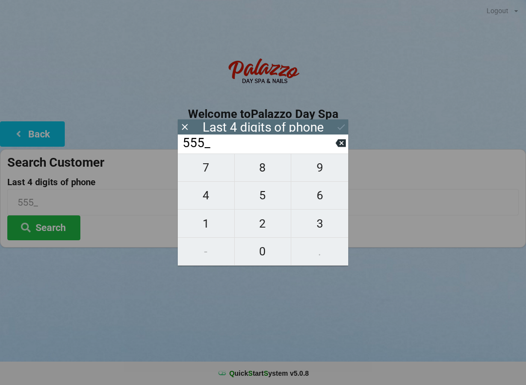
type input "5551"
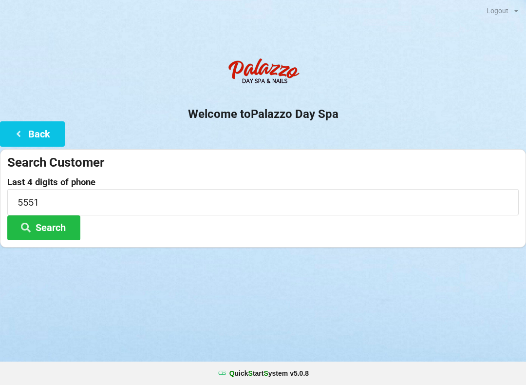
click at [56, 230] on button "Search" at bounding box center [43, 227] width 73 height 25
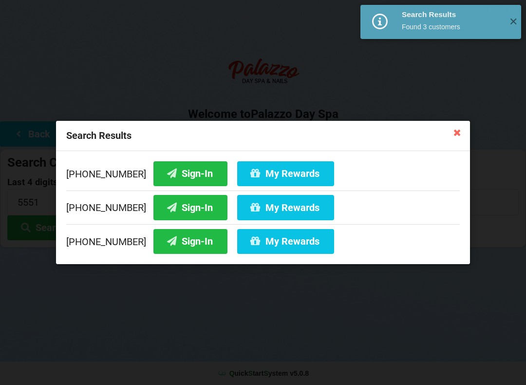
click at [173, 173] on button "Sign-In" at bounding box center [190, 173] width 74 height 25
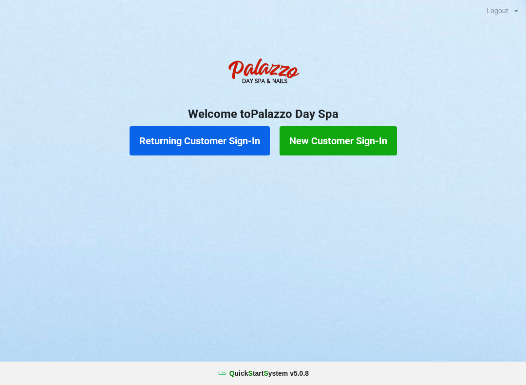
click at [196, 143] on button "Returning Customer Sign-In" at bounding box center [200, 140] width 140 height 29
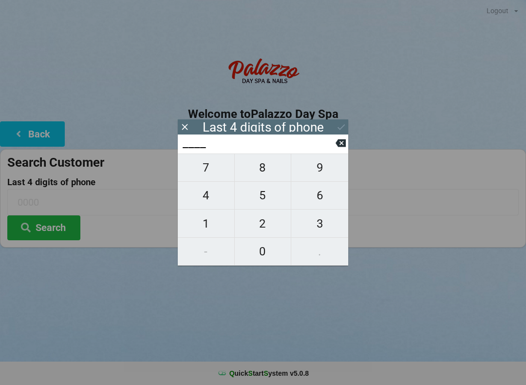
click at [190, 150] on input "____" at bounding box center [259, 143] width 154 height 16
click at [210, 201] on span "4" at bounding box center [206, 195] width 57 height 20
type input "4___"
click at [268, 248] on span "0" at bounding box center [263, 251] width 57 height 20
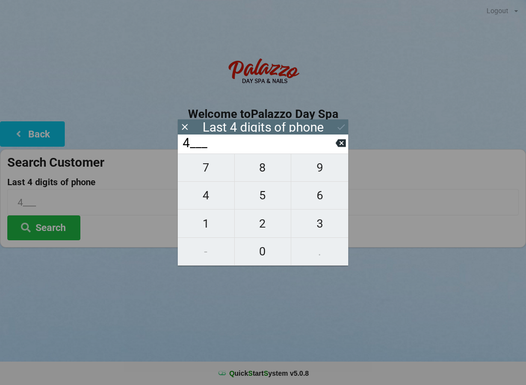
type input "40__"
click at [206, 220] on span "1" at bounding box center [206, 223] width 57 height 20
type input "401_"
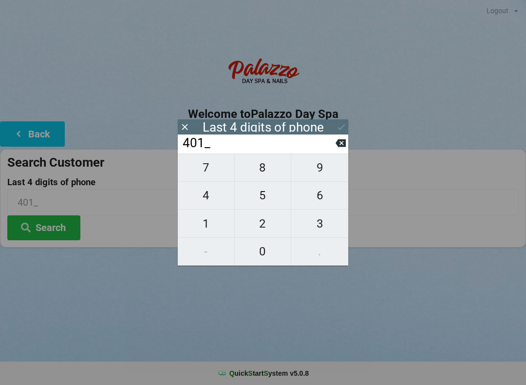
click at [342, 146] on icon at bounding box center [341, 143] width 10 height 8
click at [210, 177] on span "7" at bounding box center [206, 167] width 57 height 20
type input "407_"
click at [328, 202] on span "6" at bounding box center [319, 195] width 57 height 20
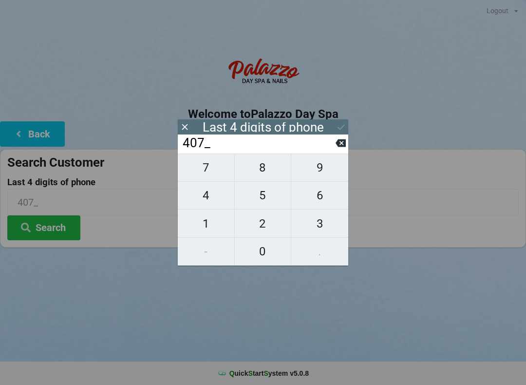
type input "4076"
click at [262, 222] on div "7 8 9 4 5 6 1 2 3 - 0 ." at bounding box center [263, 209] width 171 height 112
click at [345, 146] on icon at bounding box center [341, 143] width 10 height 8
click at [337, 150] on button at bounding box center [341, 142] width 10 height 13
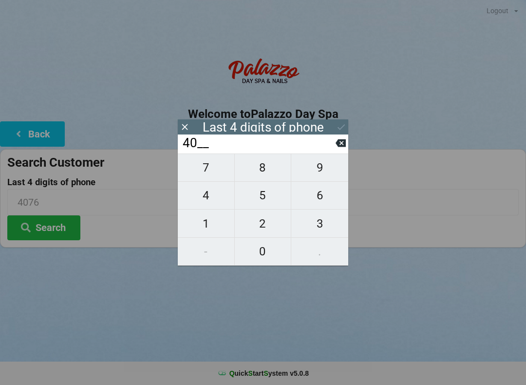
click at [340, 147] on icon at bounding box center [341, 143] width 10 height 8
click at [338, 147] on icon at bounding box center [341, 143] width 10 height 8
click at [338, 148] on icon at bounding box center [341, 143] width 10 height 10
click at [259, 223] on span "2" at bounding box center [263, 223] width 57 height 20
type input "2___"
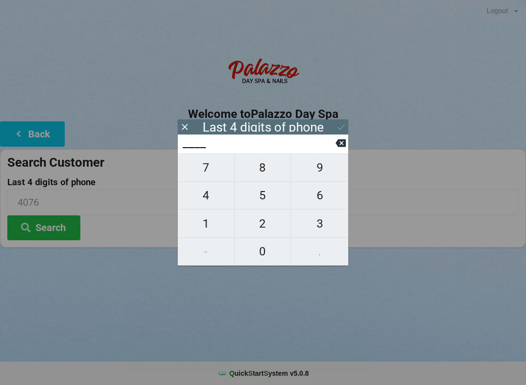
type input "2___"
click at [258, 228] on span "2" at bounding box center [263, 223] width 57 height 20
type input "22__"
click at [264, 257] on span "0" at bounding box center [263, 251] width 57 height 20
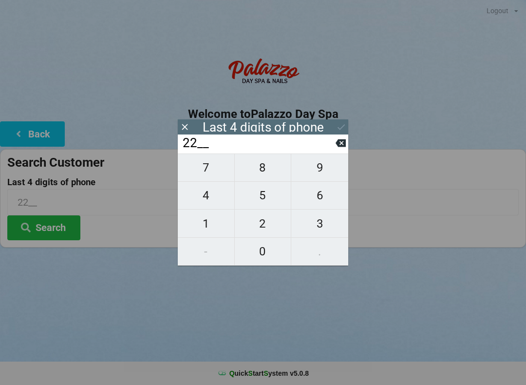
type input "220_"
click at [211, 176] on span "7" at bounding box center [206, 167] width 57 height 20
type input "2207"
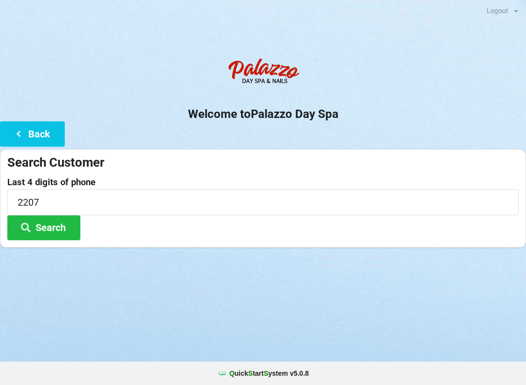
click at [379, 306] on div "Logout Logout Sign-In Welcome to Palazzo Day Spa Back Search Customer Last 4 di…" at bounding box center [263, 192] width 526 height 385
click at [52, 228] on button "Search" at bounding box center [43, 227] width 73 height 25
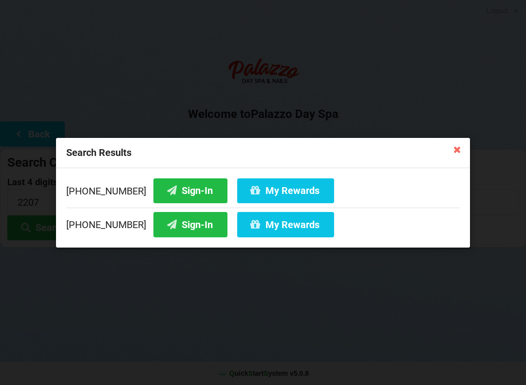
click at [461, 150] on icon at bounding box center [458, 149] width 16 height 16
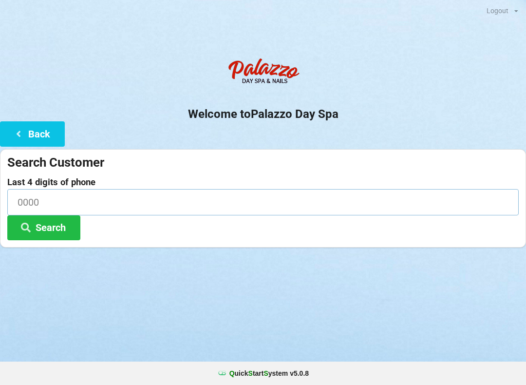
click at [156, 189] on input at bounding box center [263, 202] width 512 height 26
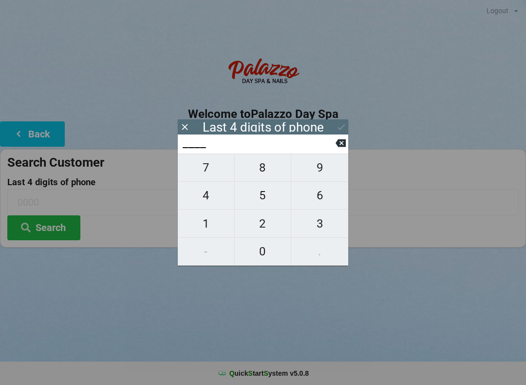
click at [325, 196] on span "6" at bounding box center [319, 195] width 57 height 20
type input "6___"
click at [264, 200] on span "5" at bounding box center [263, 195] width 57 height 20
type input "65__"
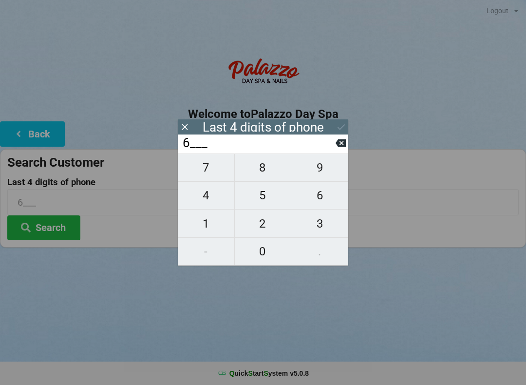
type input "65__"
click at [263, 252] on span "0" at bounding box center [263, 251] width 57 height 20
type input "650_"
click at [264, 167] on span "8" at bounding box center [263, 167] width 57 height 20
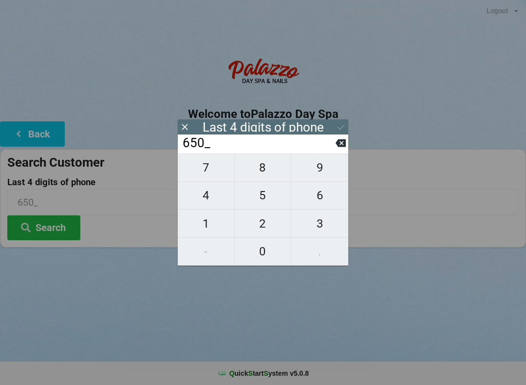
type input "6508"
click at [334, 126] on div "Last 4 digits of phone" at bounding box center [263, 126] width 171 height 15
click at [343, 127] on icon at bounding box center [341, 127] width 10 height 10
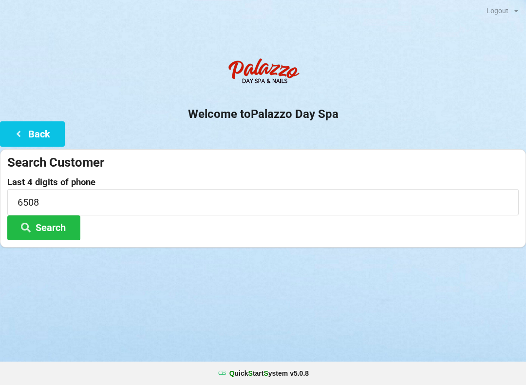
click at [66, 233] on button "Search" at bounding box center [43, 227] width 73 height 25
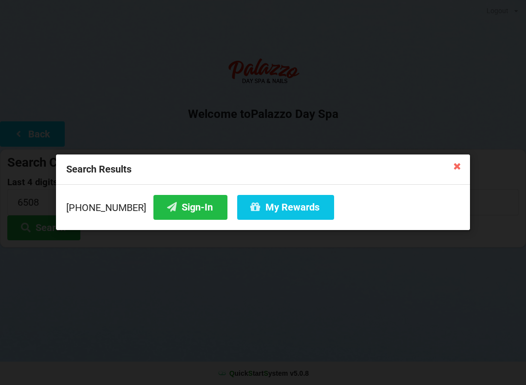
click at [173, 204] on button "Sign-In" at bounding box center [190, 207] width 74 height 25
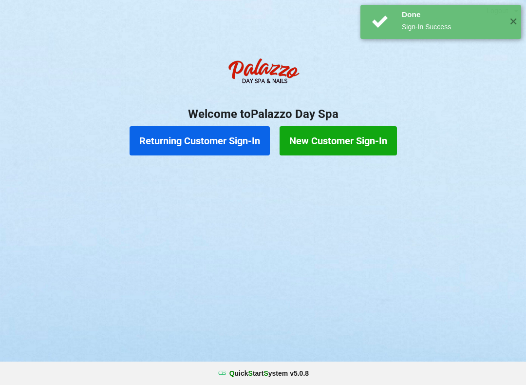
click at [199, 142] on button "Returning Customer Sign-In" at bounding box center [200, 140] width 140 height 29
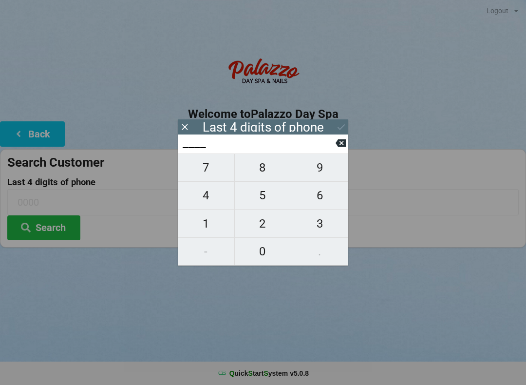
click at [327, 222] on span "3" at bounding box center [319, 223] width 57 height 20
click at [206, 223] on span "1" at bounding box center [206, 223] width 57 height 20
click at [202, 194] on span "4" at bounding box center [206, 195] width 57 height 20
click at [202, 198] on span "4" at bounding box center [206, 195] width 57 height 20
click at [238, 148] on input "3144" at bounding box center [259, 143] width 154 height 16
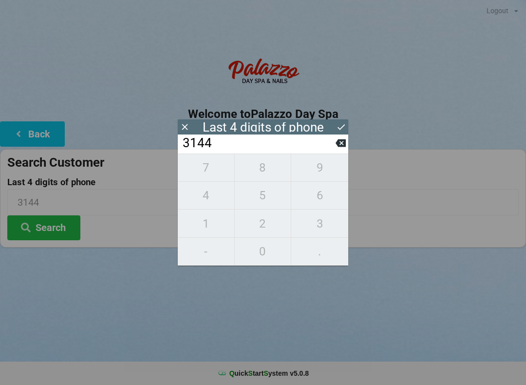
click at [198, 144] on input "3144" at bounding box center [259, 143] width 154 height 16
click at [340, 126] on icon at bounding box center [341, 127] width 10 height 10
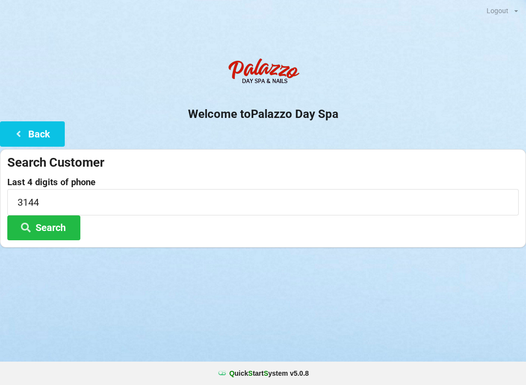
click at [60, 231] on button "Search" at bounding box center [43, 227] width 73 height 25
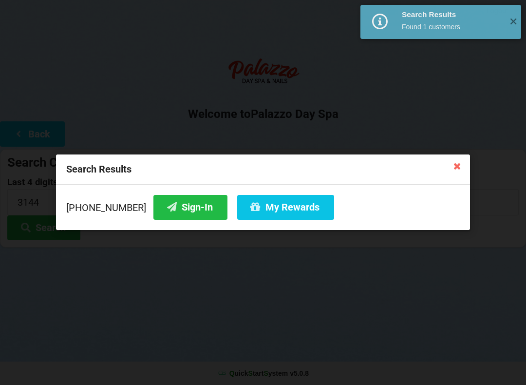
click at [174, 205] on button "Sign-In" at bounding box center [190, 207] width 74 height 25
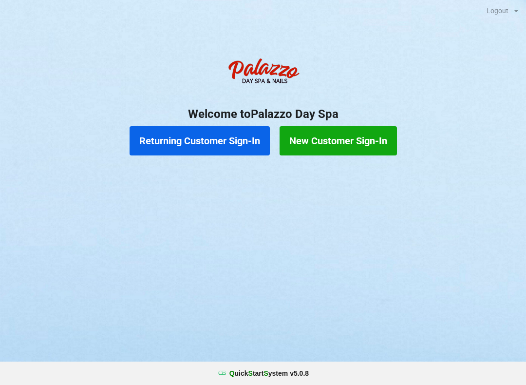
click at [205, 148] on button "Returning Customer Sign-In" at bounding box center [200, 140] width 140 height 29
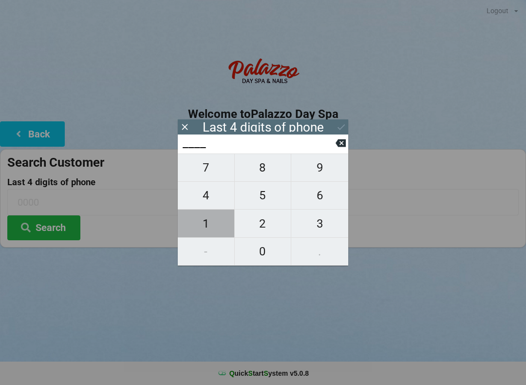
click at [200, 226] on span "1" at bounding box center [206, 223] width 57 height 20
click at [321, 224] on span "3" at bounding box center [319, 223] width 57 height 20
click at [320, 200] on span "6" at bounding box center [319, 195] width 57 height 20
click at [211, 171] on span "7" at bounding box center [206, 167] width 57 height 20
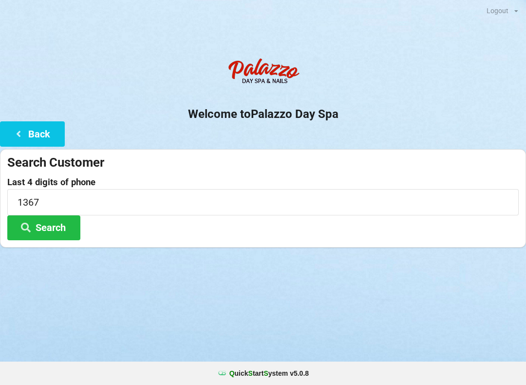
click at [50, 238] on button "Search" at bounding box center [43, 227] width 73 height 25
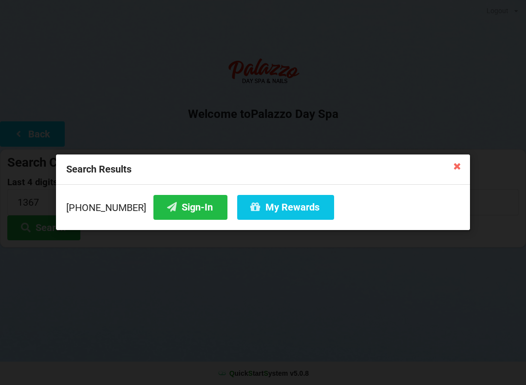
click at [267, 217] on button "My Rewards" at bounding box center [285, 207] width 97 height 25
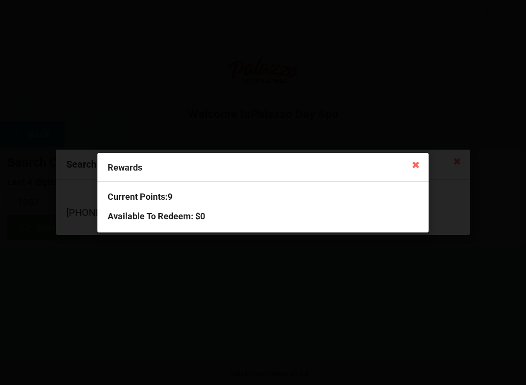
click at [300, 290] on div "Rewards Current Points: 9 Available To Redeem : $0" at bounding box center [263, 192] width 526 height 385
click at [412, 171] on icon at bounding box center [416, 164] width 16 height 16
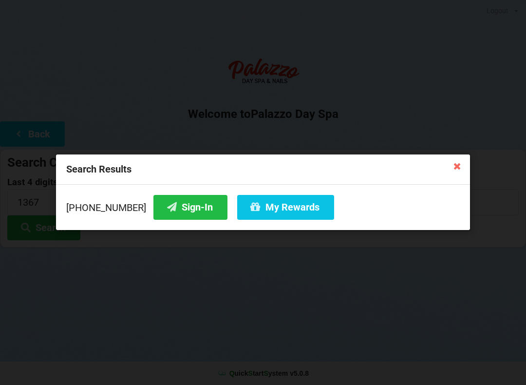
click at [282, 208] on button "My Rewards" at bounding box center [285, 207] width 97 height 25
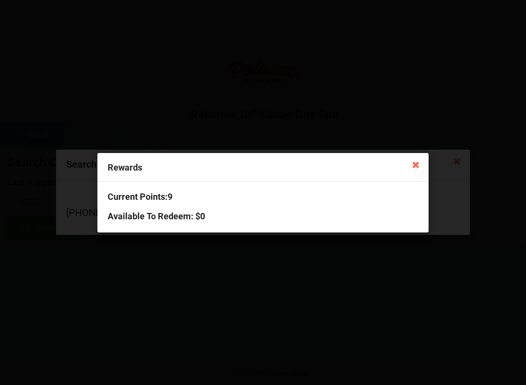
click at [195, 291] on div "Rewards Current Points: 9 Available To Redeem : $0" at bounding box center [263, 192] width 526 height 385
click at [415, 164] on icon at bounding box center [416, 164] width 16 height 16
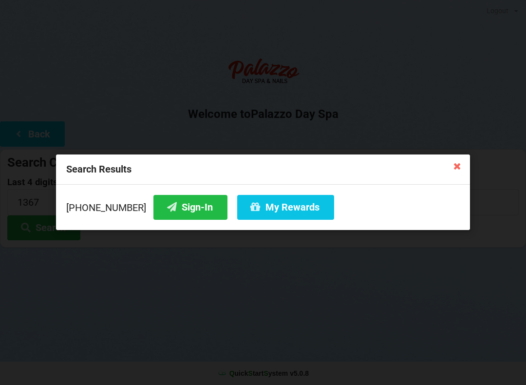
click at [179, 208] on button "Sign-In" at bounding box center [190, 207] width 74 height 25
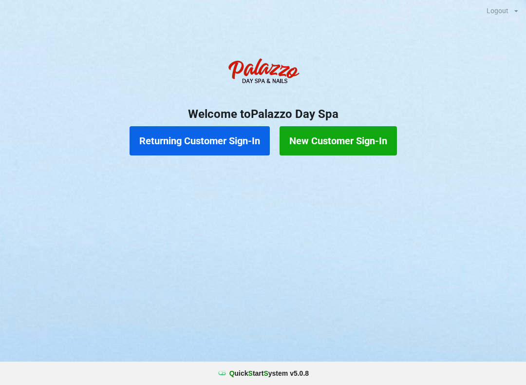
click at [209, 134] on button "Returning Customer Sign-In" at bounding box center [200, 140] width 140 height 29
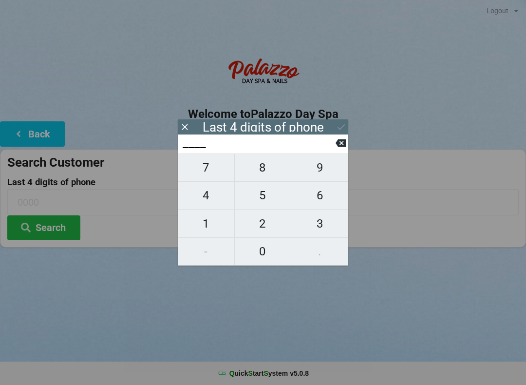
click at [313, 201] on span "6" at bounding box center [319, 195] width 57 height 20
click at [320, 198] on span "6" at bounding box center [319, 195] width 57 height 20
click at [208, 218] on span "1" at bounding box center [206, 223] width 57 height 20
click at [210, 221] on span "1" at bounding box center [206, 223] width 57 height 20
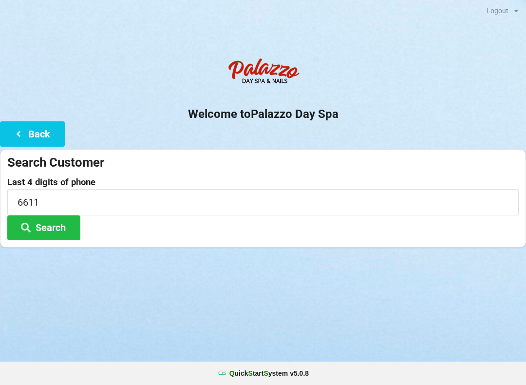
click at [65, 220] on button "Search" at bounding box center [43, 227] width 73 height 25
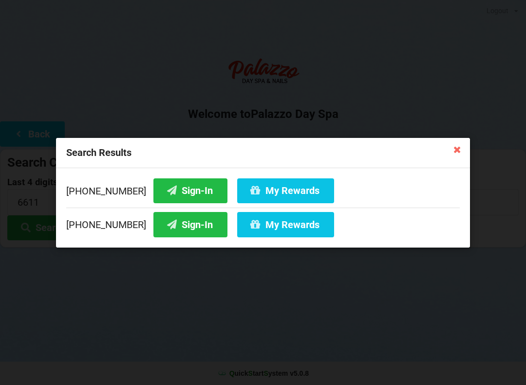
click at [188, 186] on button "Sign-In" at bounding box center [190, 190] width 74 height 25
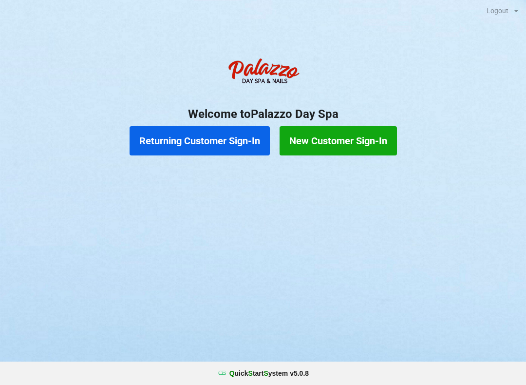
click at [211, 143] on button "Returning Customer Sign-In" at bounding box center [200, 140] width 140 height 29
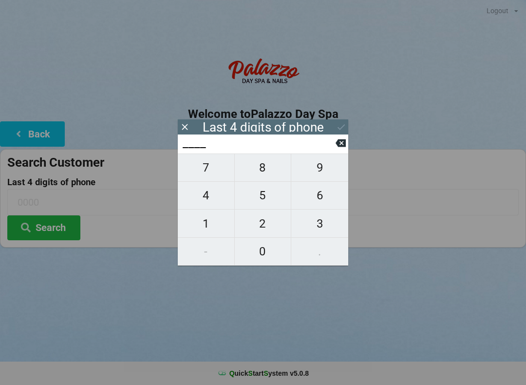
click at [216, 195] on span "4" at bounding box center [206, 195] width 57 height 20
click at [215, 229] on span "1" at bounding box center [206, 223] width 57 height 20
click at [206, 227] on span "1" at bounding box center [206, 223] width 57 height 20
click at [216, 204] on span "4" at bounding box center [206, 195] width 57 height 20
click at [344, 130] on icon at bounding box center [341, 127] width 10 height 10
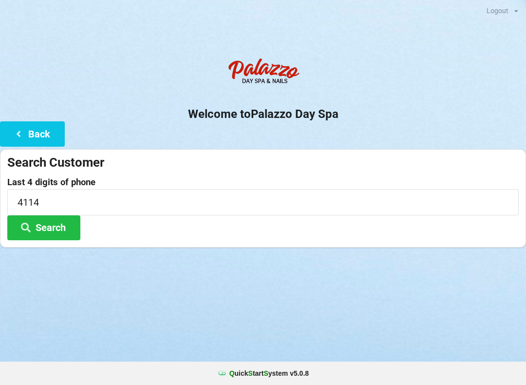
click at [59, 239] on button "Search" at bounding box center [43, 227] width 73 height 25
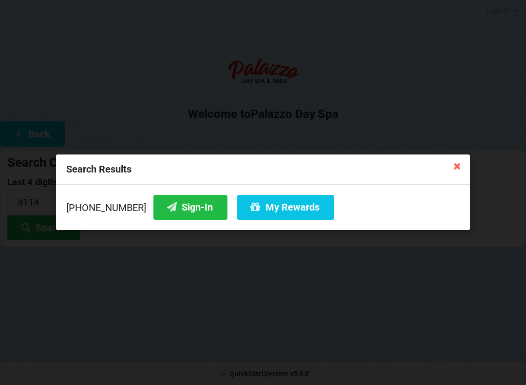
click at [179, 206] on button "Sign-In" at bounding box center [190, 207] width 74 height 25
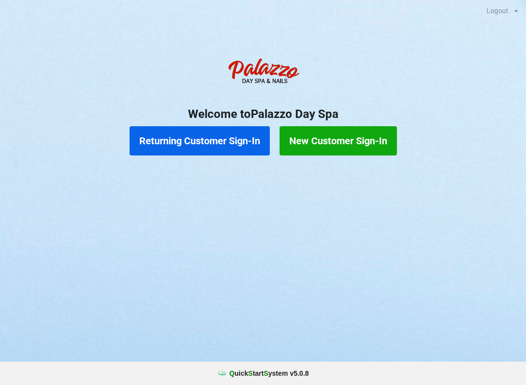
click at [218, 140] on button "Returning Customer Sign-In" at bounding box center [200, 140] width 140 height 29
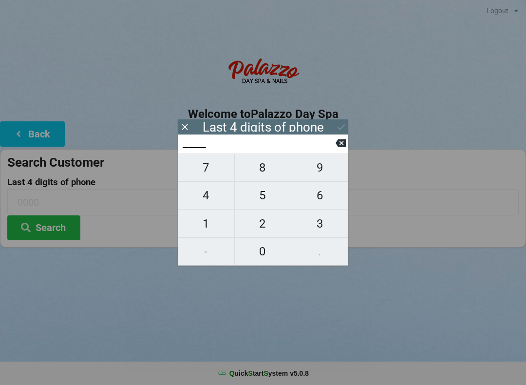
click at [261, 253] on span "0" at bounding box center [263, 251] width 57 height 20
click at [260, 218] on span "2" at bounding box center [263, 223] width 57 height 20
click at [320, 221] on span "3" at bounding box center [319, 223] width 57 height 20
click at [211, 175] on span "7" at bounding box center [206, 167] width 57 height 20
click at [338, 145] on icon at bounding box center [341, 143] width 10 height 8
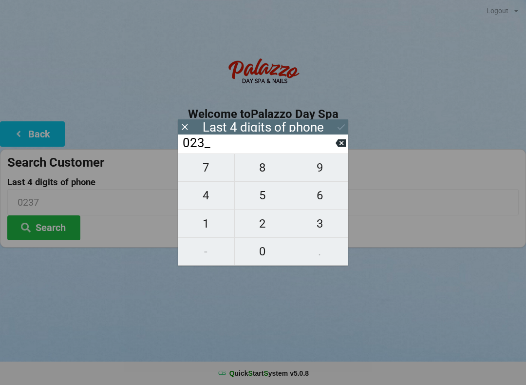
click at [210, 176] on span "7" at bounding box center [206, 167] width 57 height 20
